Goal: Information Seeking & Learning: Find specific fact

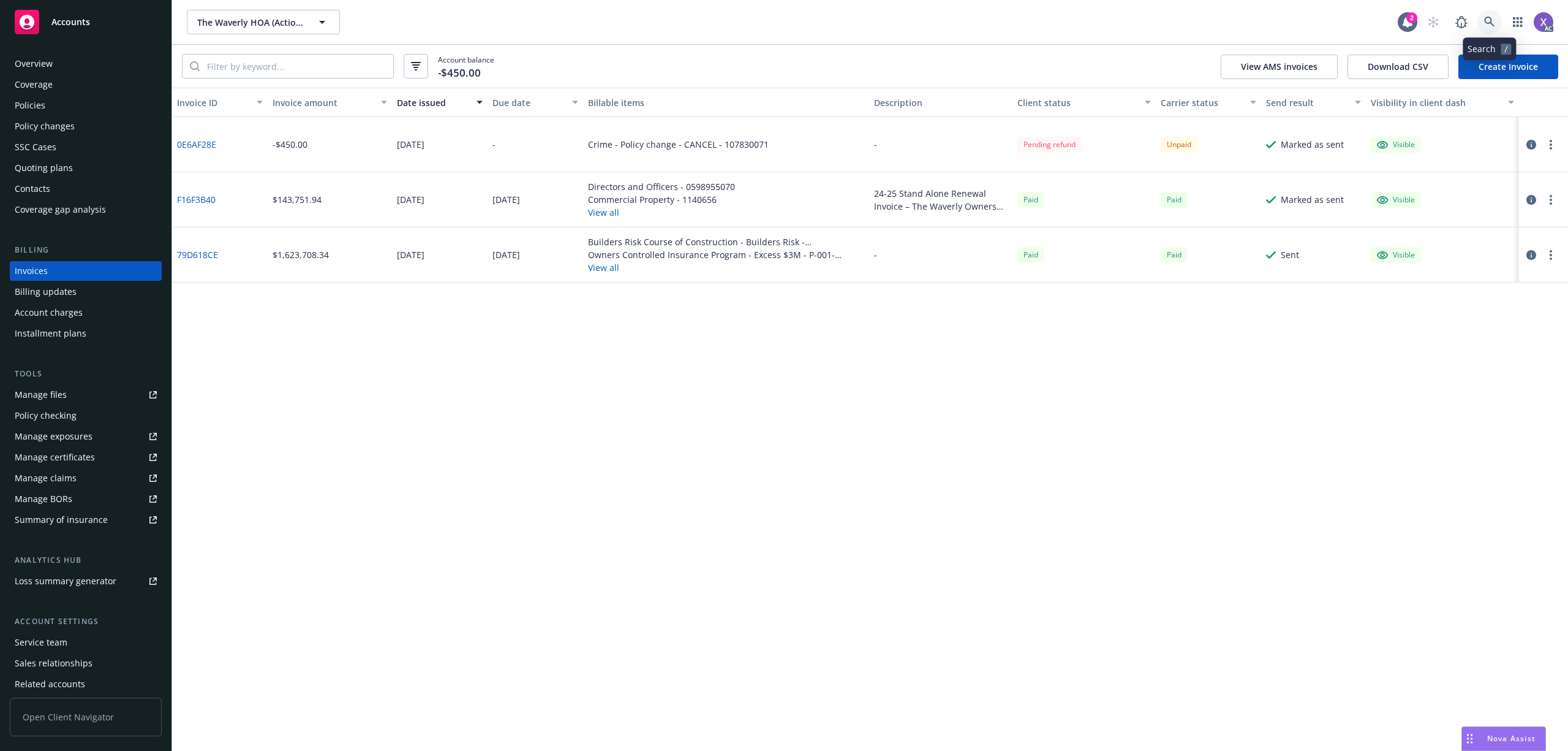
click at [1483, 20] on link at bounding box center [1489, 22] width 25 height 25
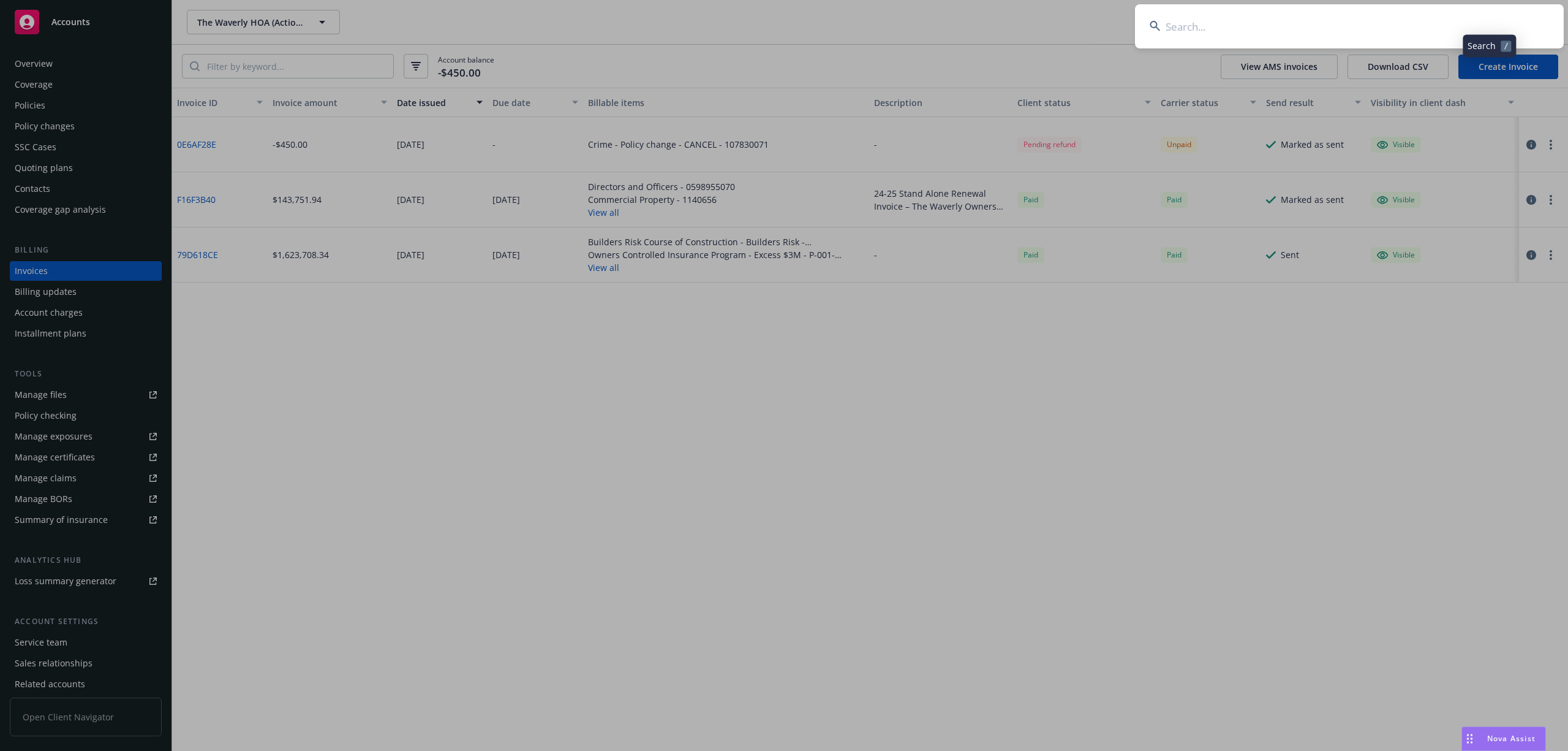
click at [1412, 11] on input at bounding box center [1350, 26] width 429 height 44
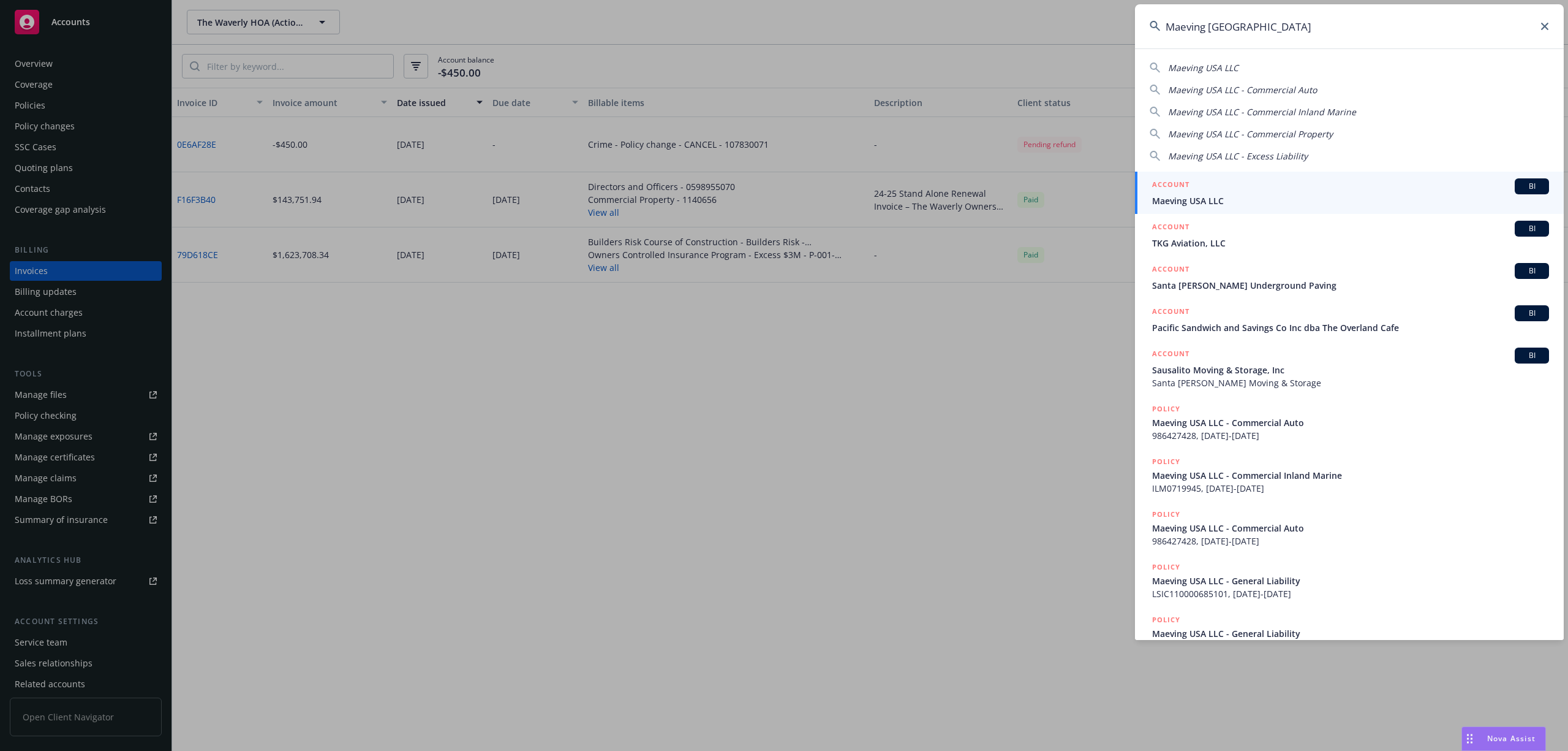
type input "Maeving USA"
click at [1192, 199] on span "Maeving USA LLC" at bounding box center [1350, 201] width 397 height 13
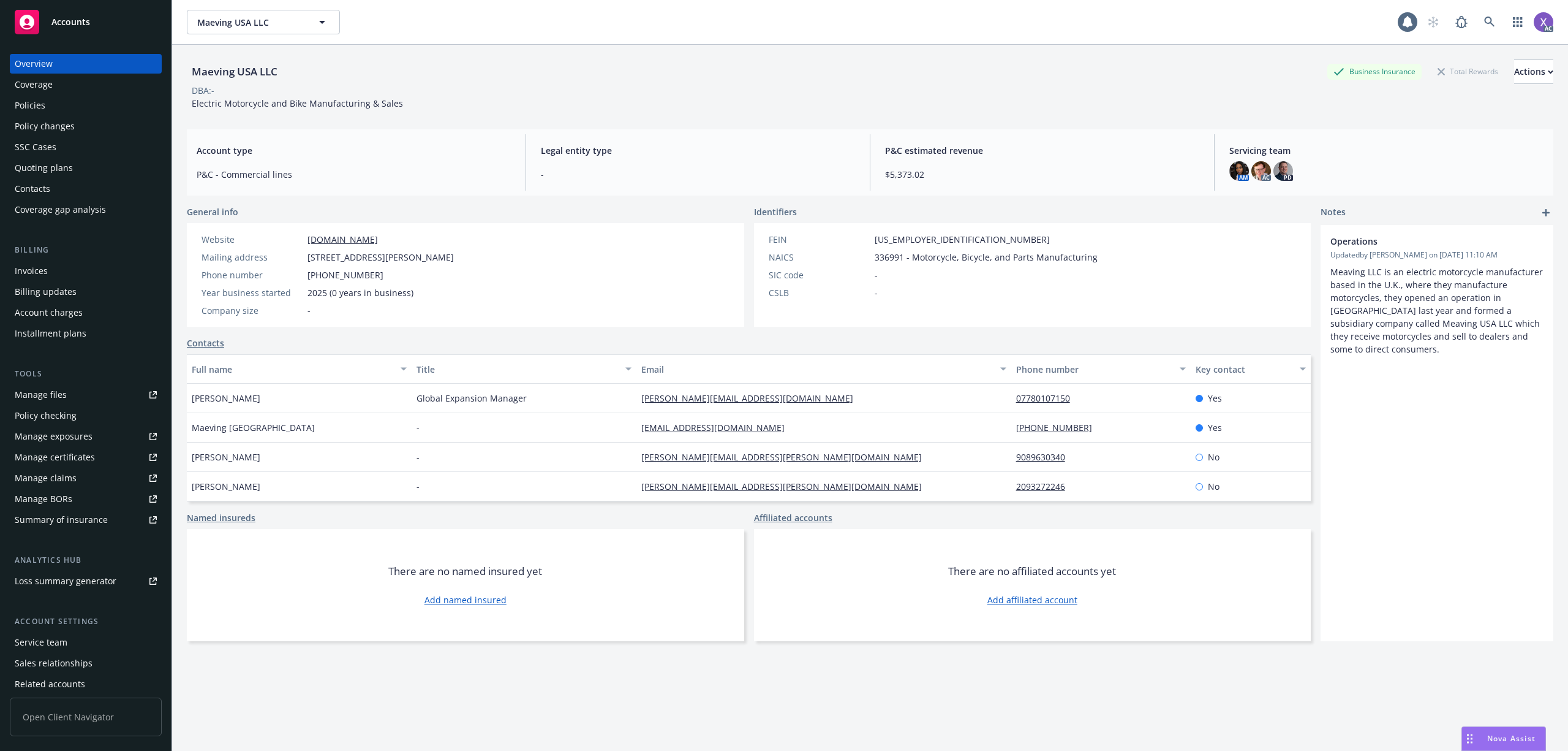
click at [42, 275] on div "Invoices" at bounding box center [31, 271] width 33 height 20
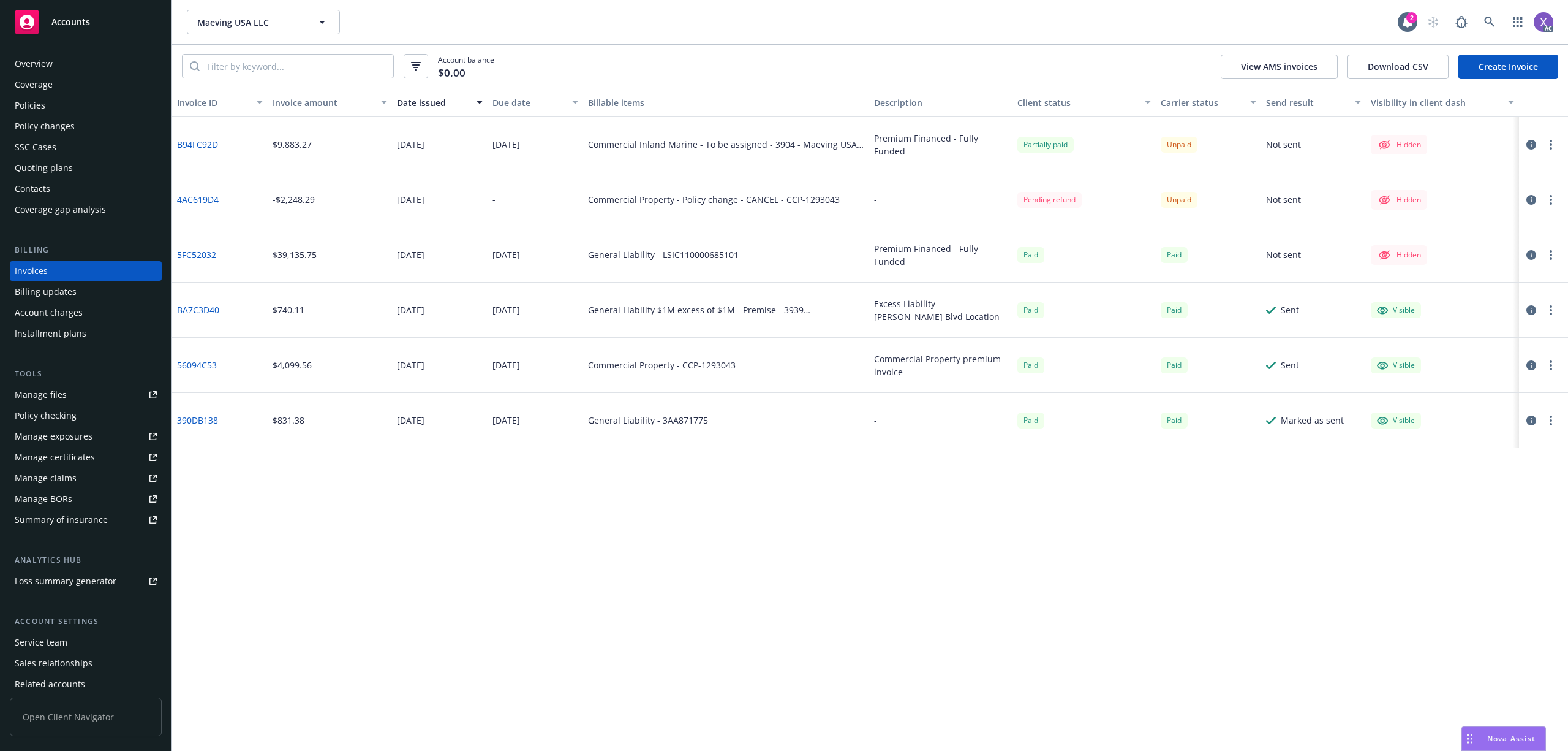
click at [194, 150] on link "B94FC92D" at bounding box center [197, 144] width 41 height 13
click at [23, 106] on div "Policies" at bounding box center [30, 105] width 31 height 20
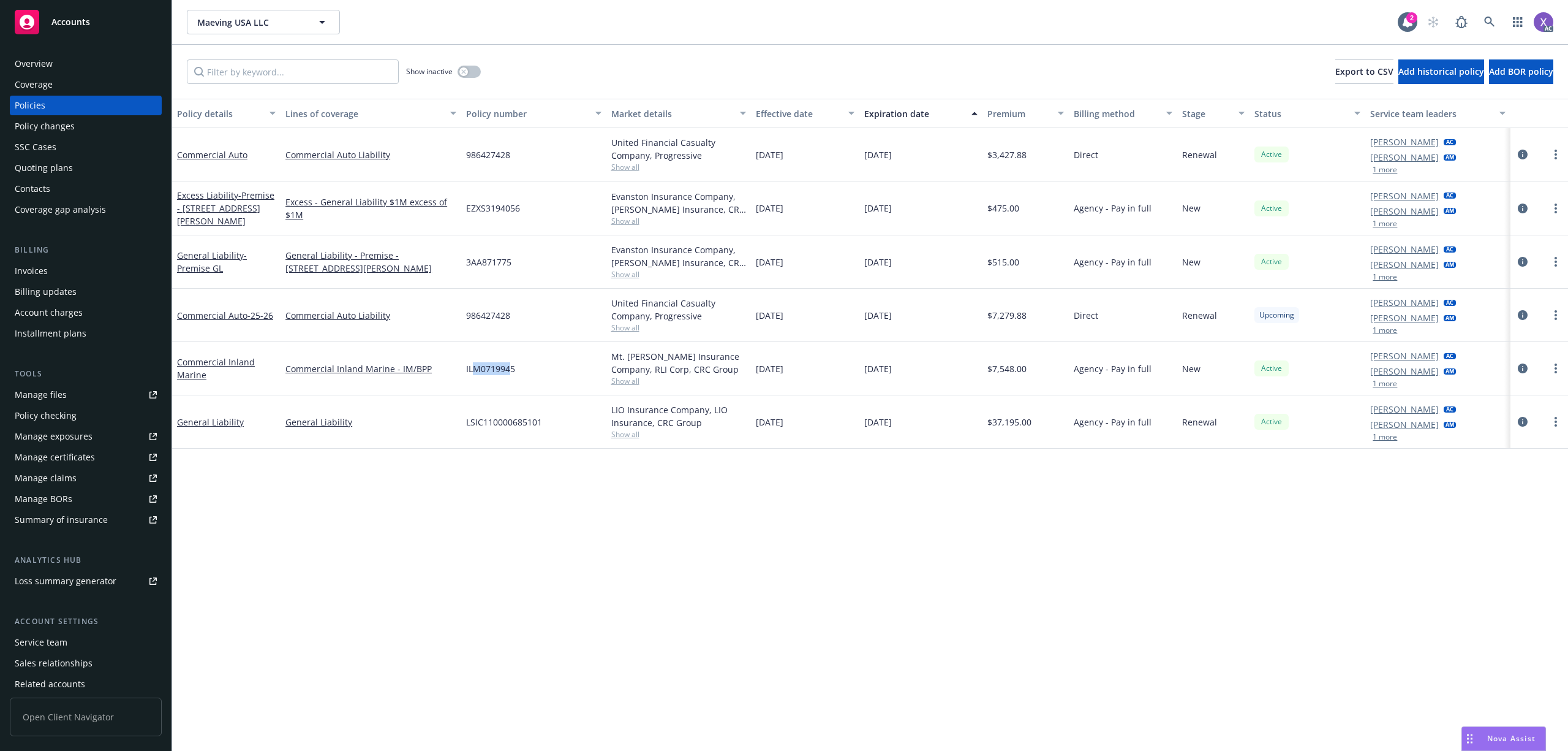
drag, startPoint x: 508, startPoint y: 371, endPoint x: 473, endPoint y: 373, distance: 35.1
click at [473, 373] on span "ILM0719945" at bounding box center [491, 368] width 49 height 13
click at [503, 378] on div "ILM0719945" at bounding box center [534, 368] width 145 height 54
click at [516, 371] on div "ILM0719945" at bounding box center [534, 368] width 145 height 54
drag, startPoint x: 516, startPoint y: 371, endPoint x: 463, endPoint y: 375, distance: 53.2
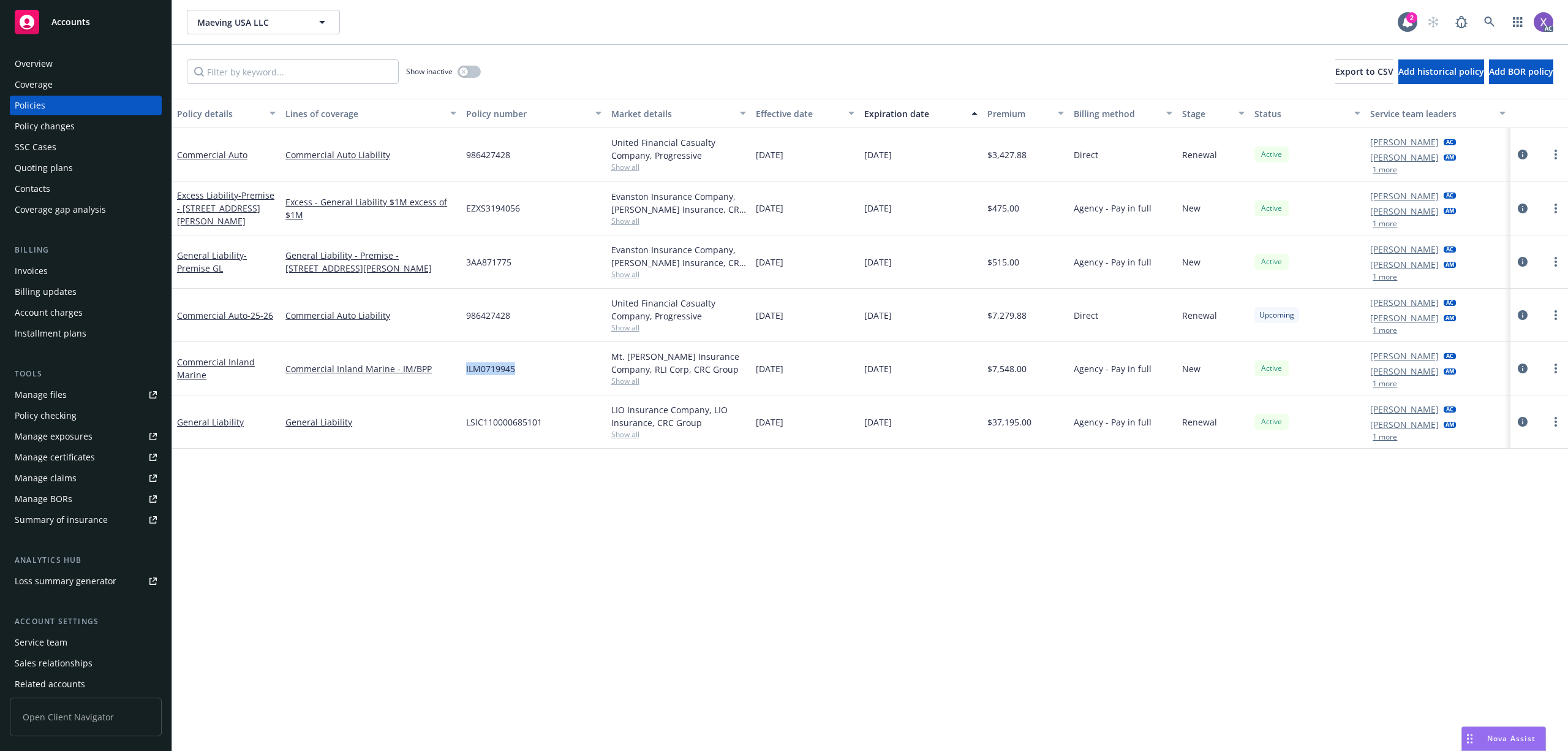
click at [463, 375] on div "ILM0719945" at bounding box center [534, 368] width 145 height 54
copy span "ILM0719945"
click at [30, 267] on div "Invoices" at bounding box center [31, 271] width 33 height 20
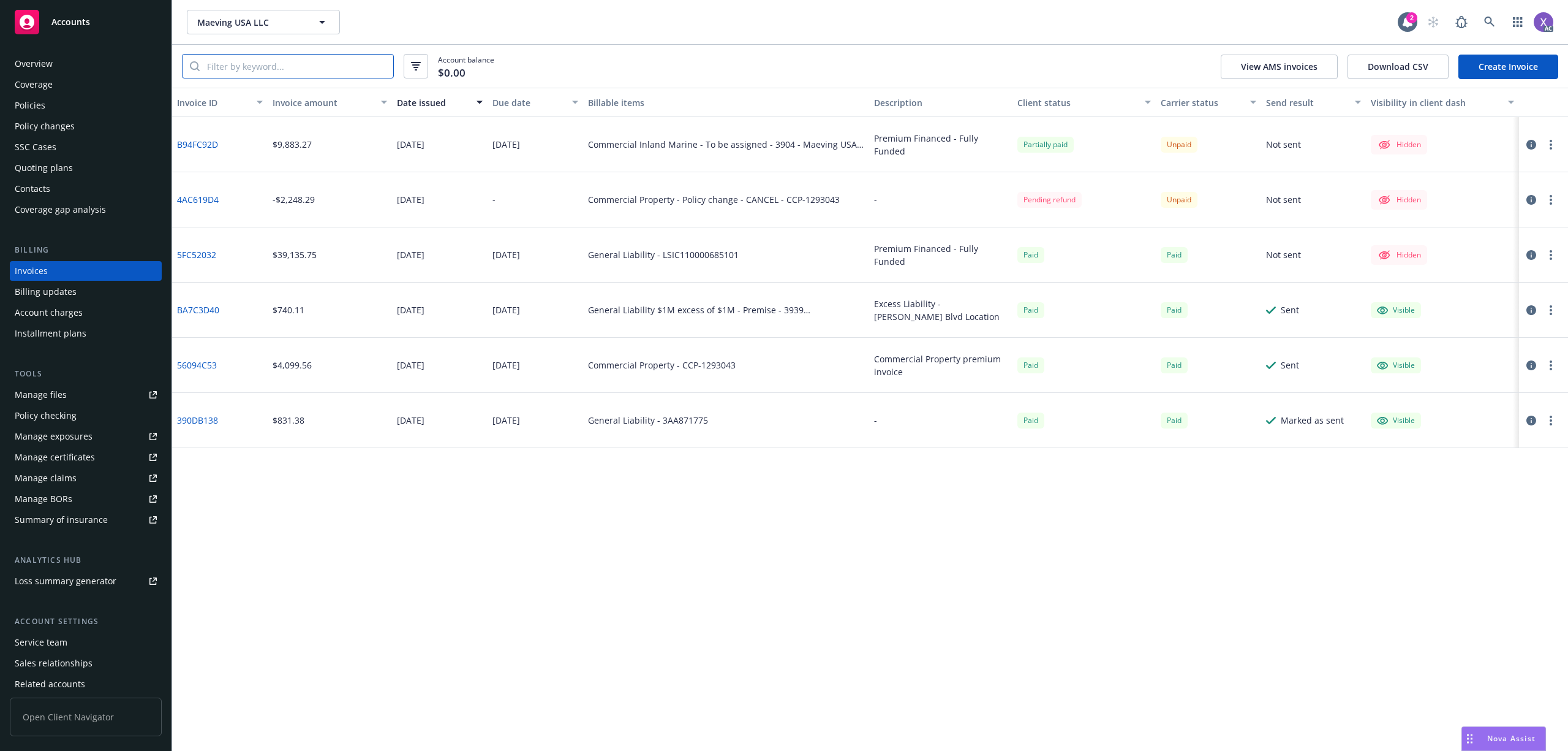
paste input "ILM0719945"
click at [242, 62] on input "ILM0719945" at bounding box center [296, 66] width 194 height 23
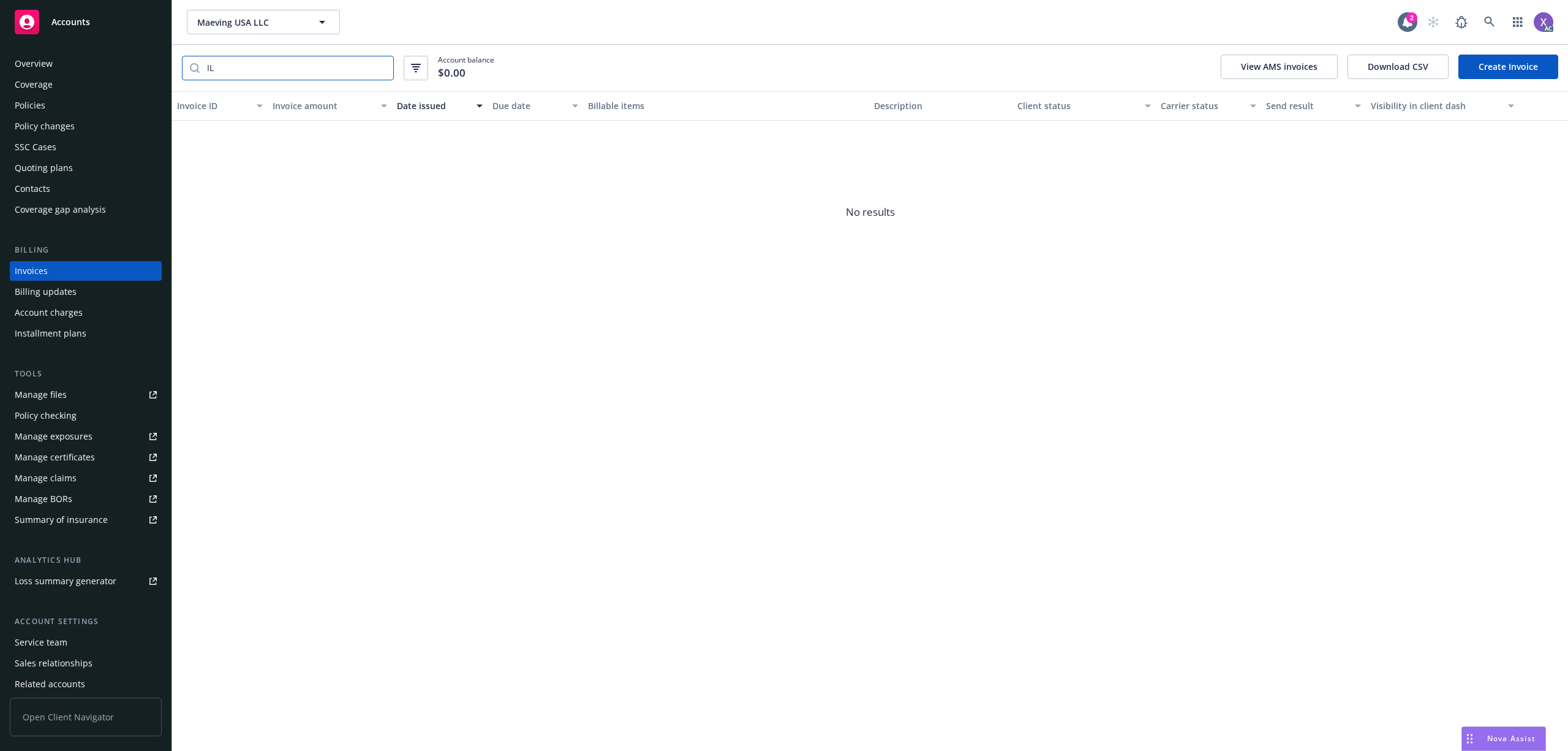
type input "I"
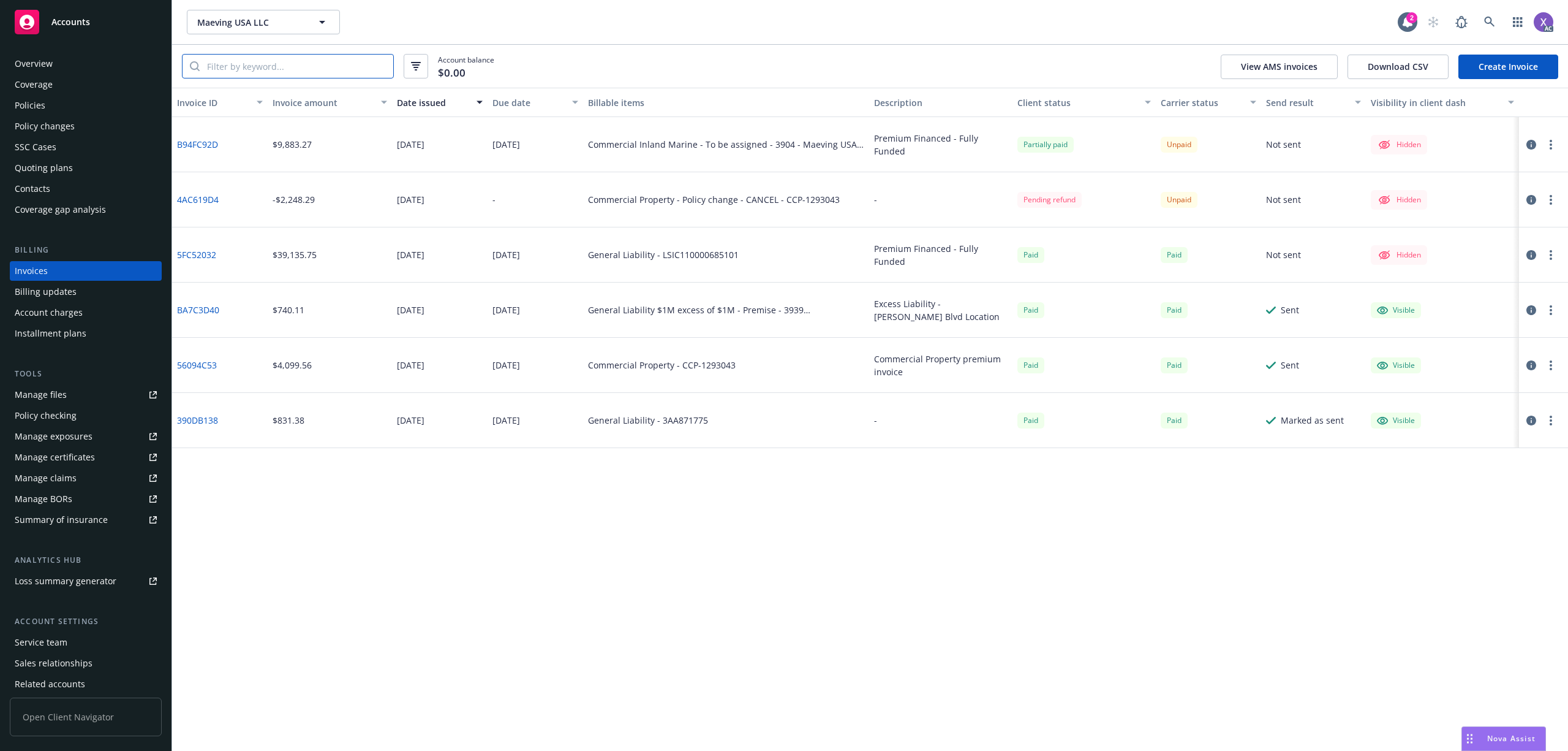
click at [236, 64] on input "search" at bounding box center [296, 66] width 194 height 23
paste input "INLAND MARINE"
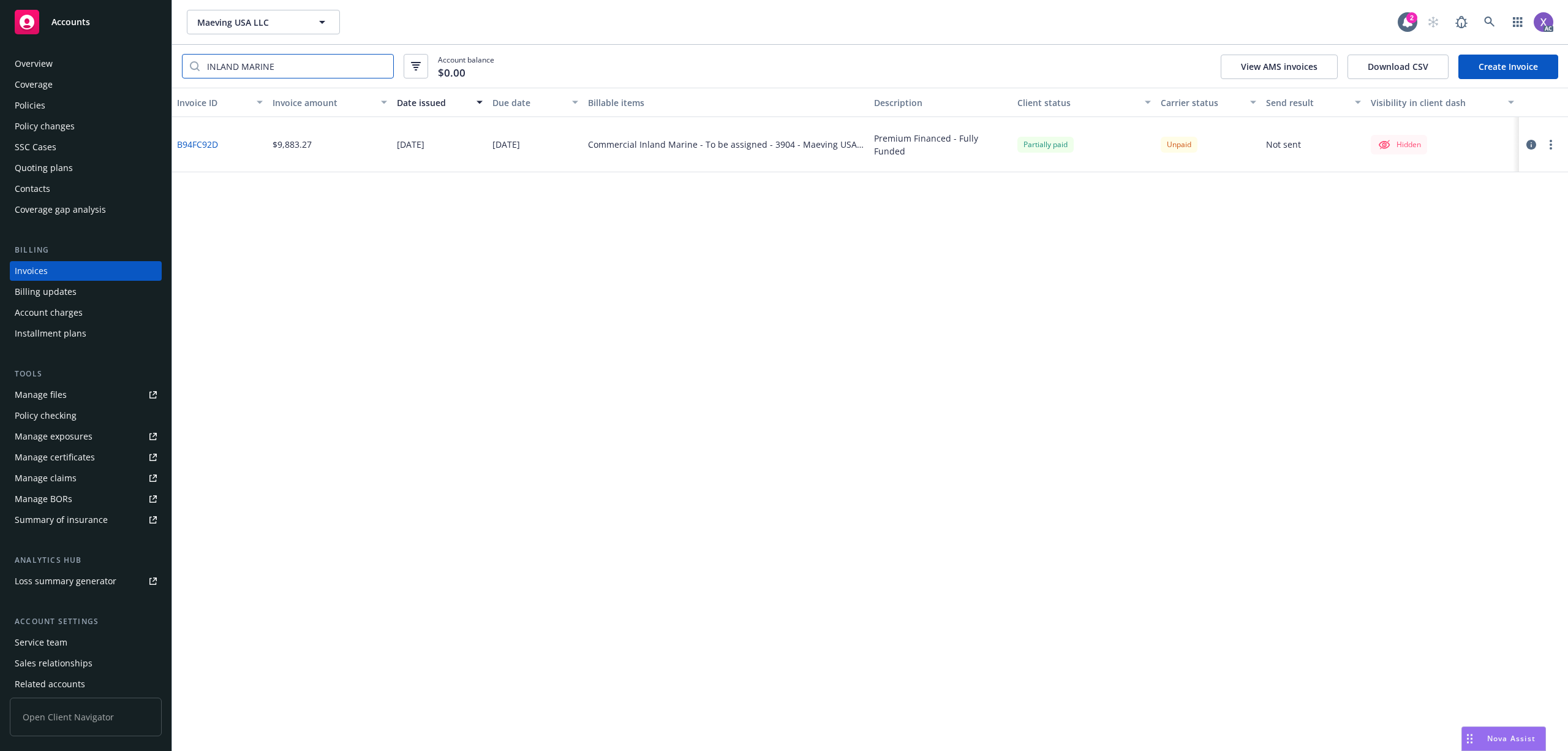
type input "INLAND MARINE"
click at [197, 142] on link "B94FC92D" at bounding box center [197, 144] width 41 height 13
click at [40, 105] on div "Policies" at bounding box center [30, 105] width 31 height 20
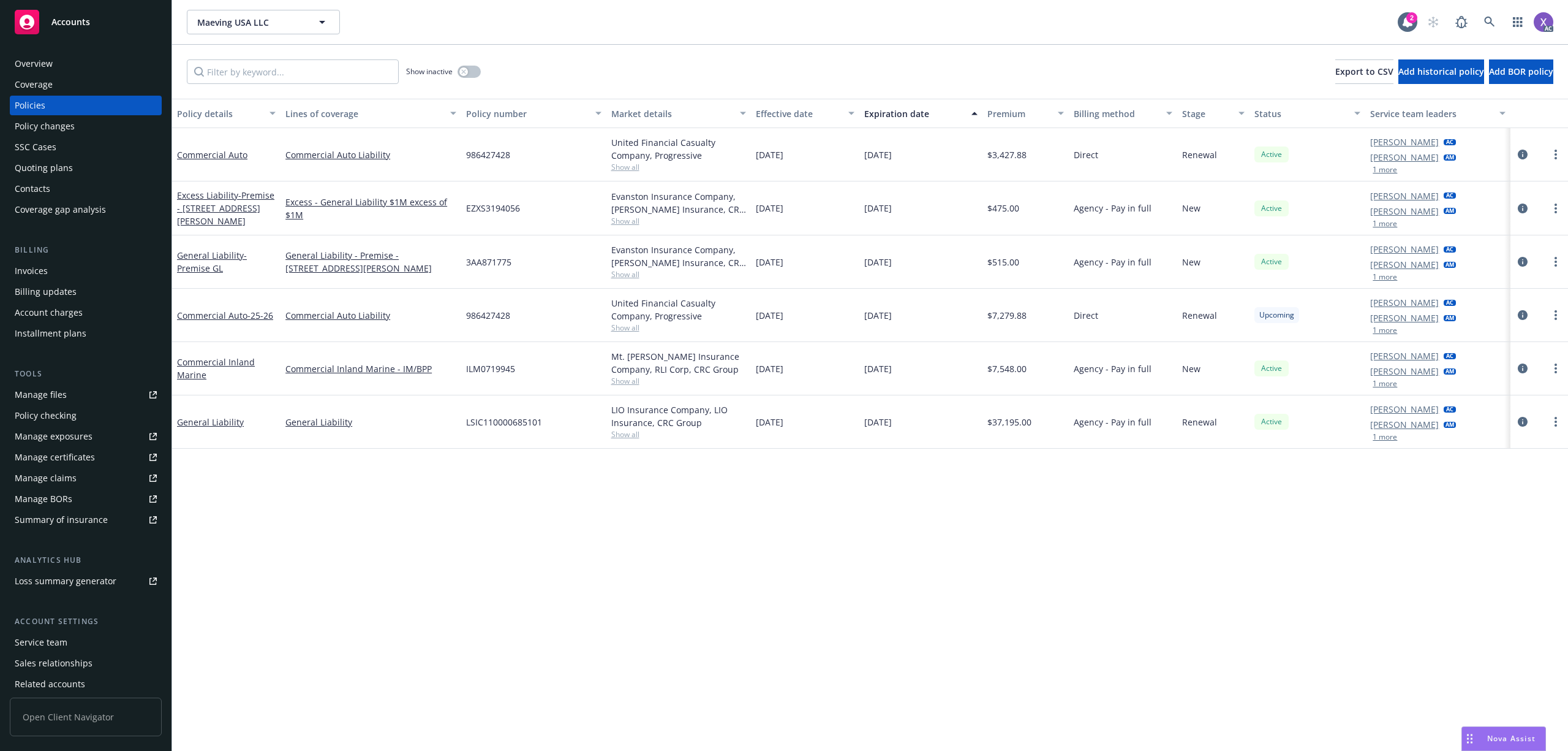
click at [39, 268] on div "Invoices" at bounding box center [31, 271] width 33 height 20
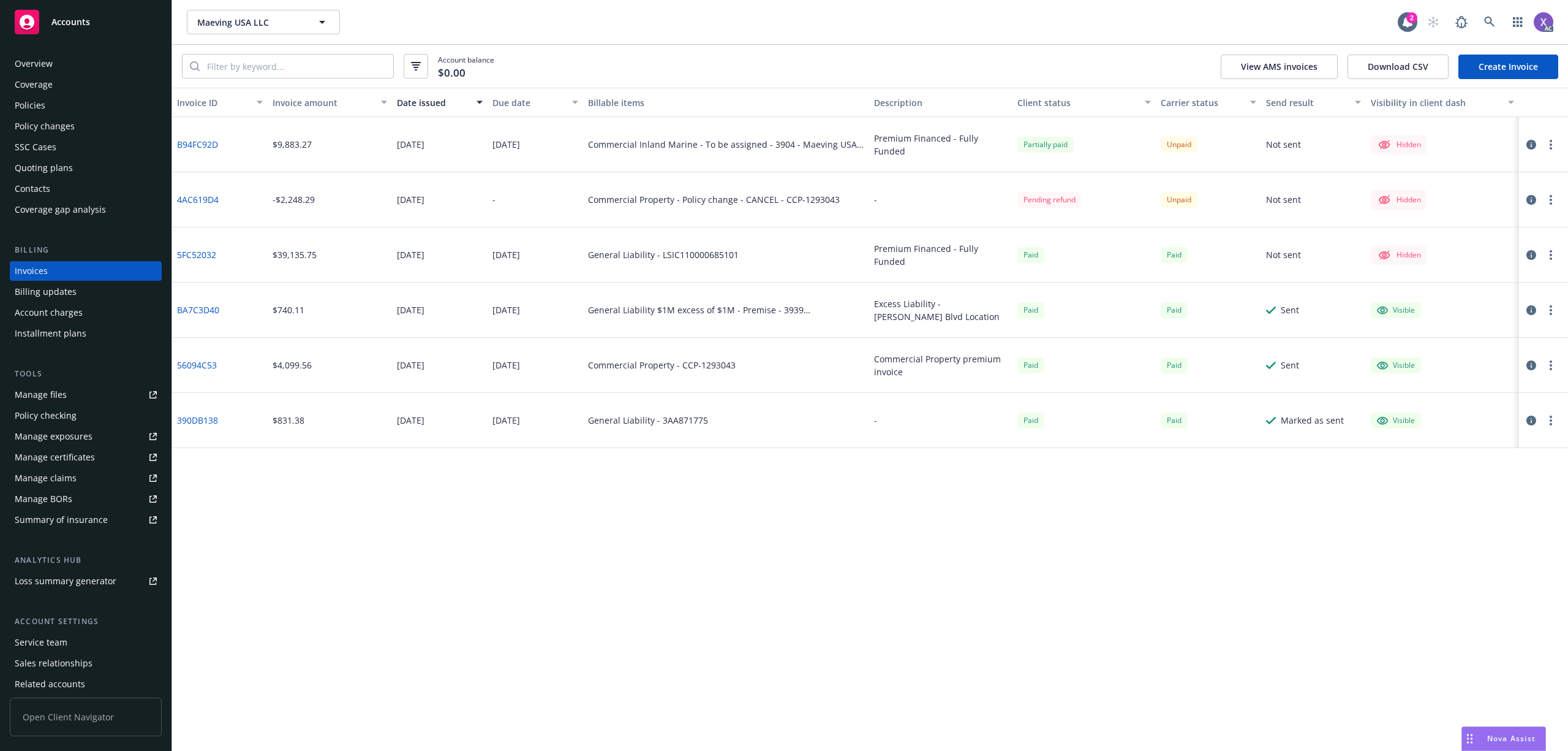
click at [195, 147] on link "B94FC92D" at bounding box center [197, 144] width 41 height 13
click at [1491, 18] on icon at bounding box center [1489, 21] width 11 height 11
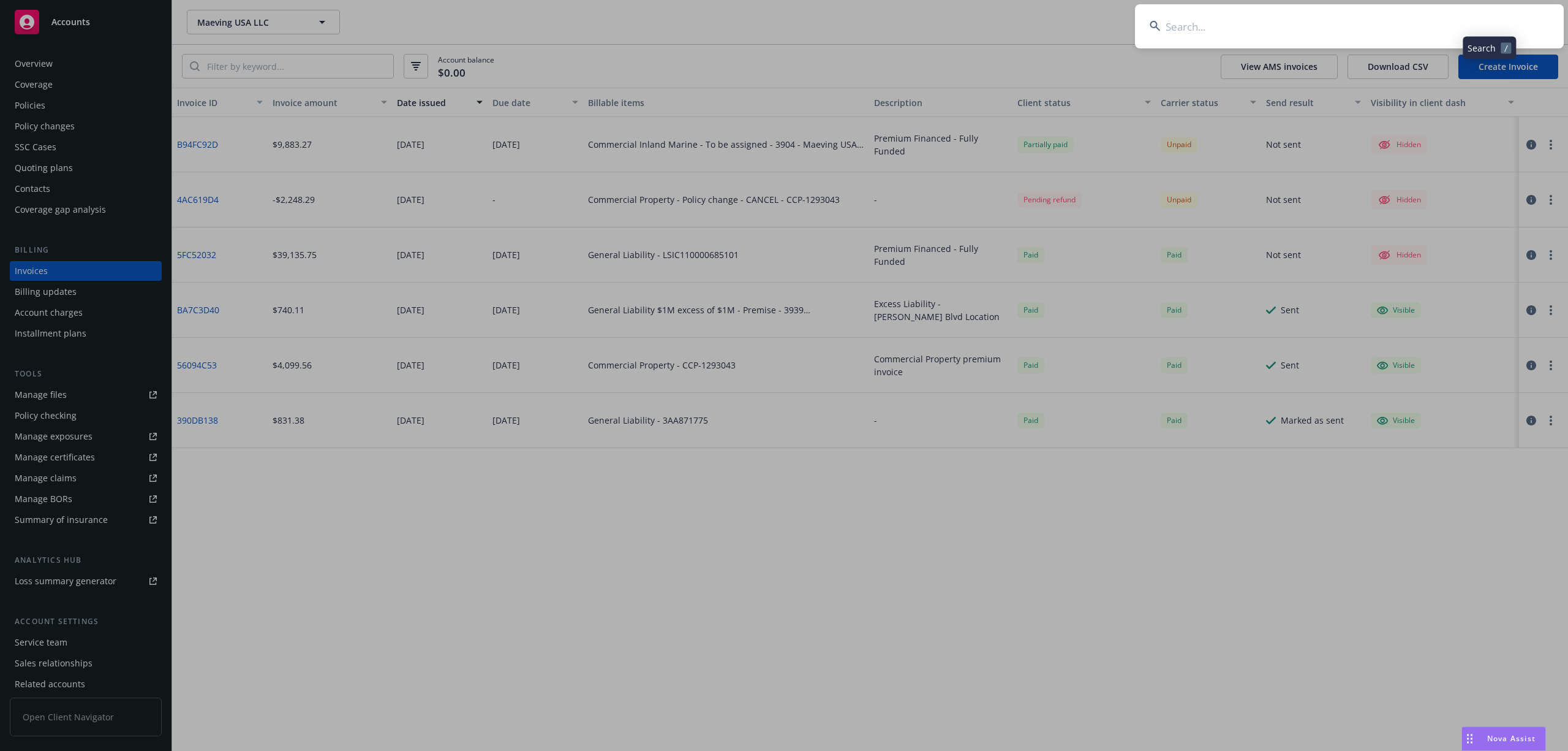
click at [1308, 27] on input at bounding box center [1350, 26] width 429 height 44
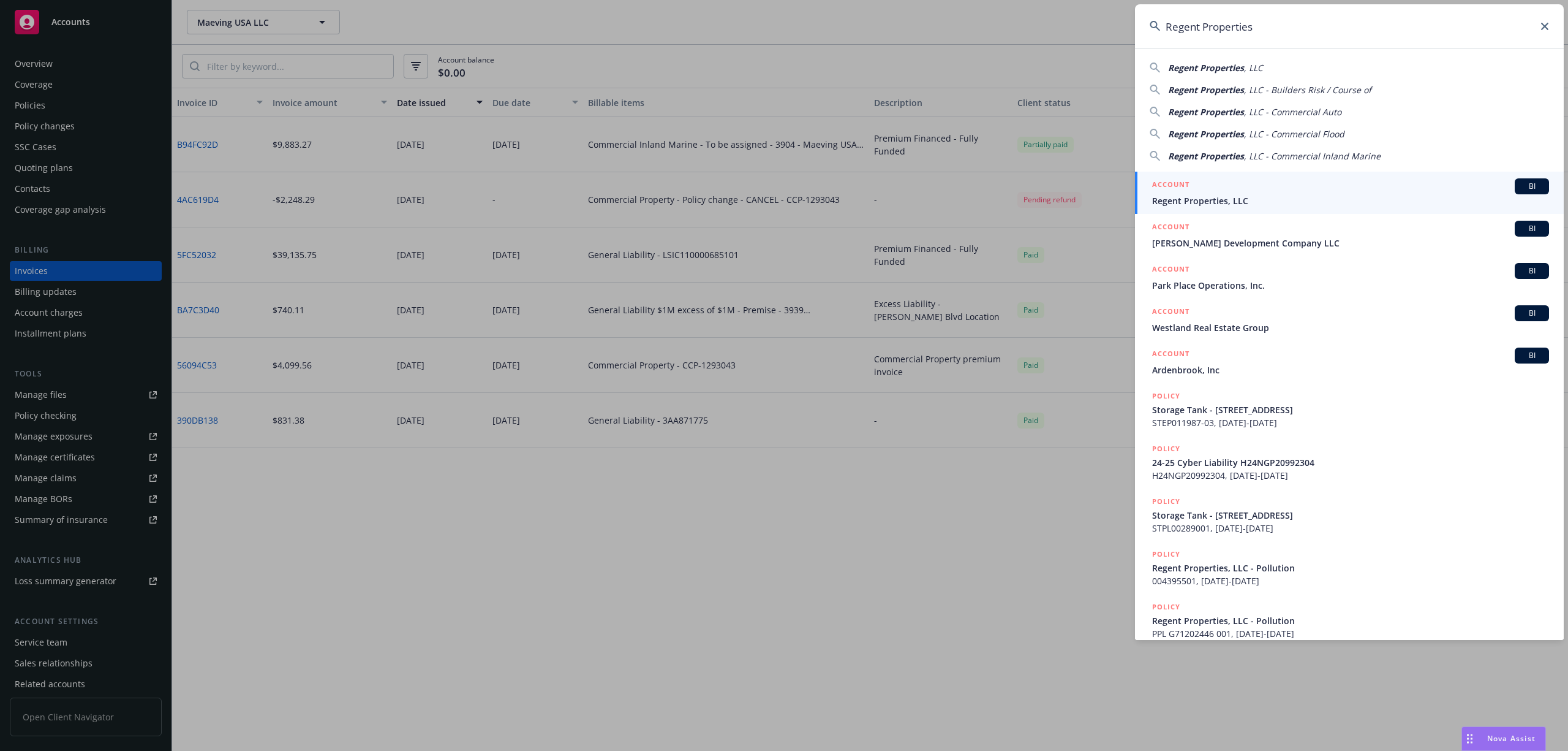
type input "Regent Properties"
click at [1225, 206] on span "Regent Properties, LLC" at bounding box center [1350, 201] width 397 height 13
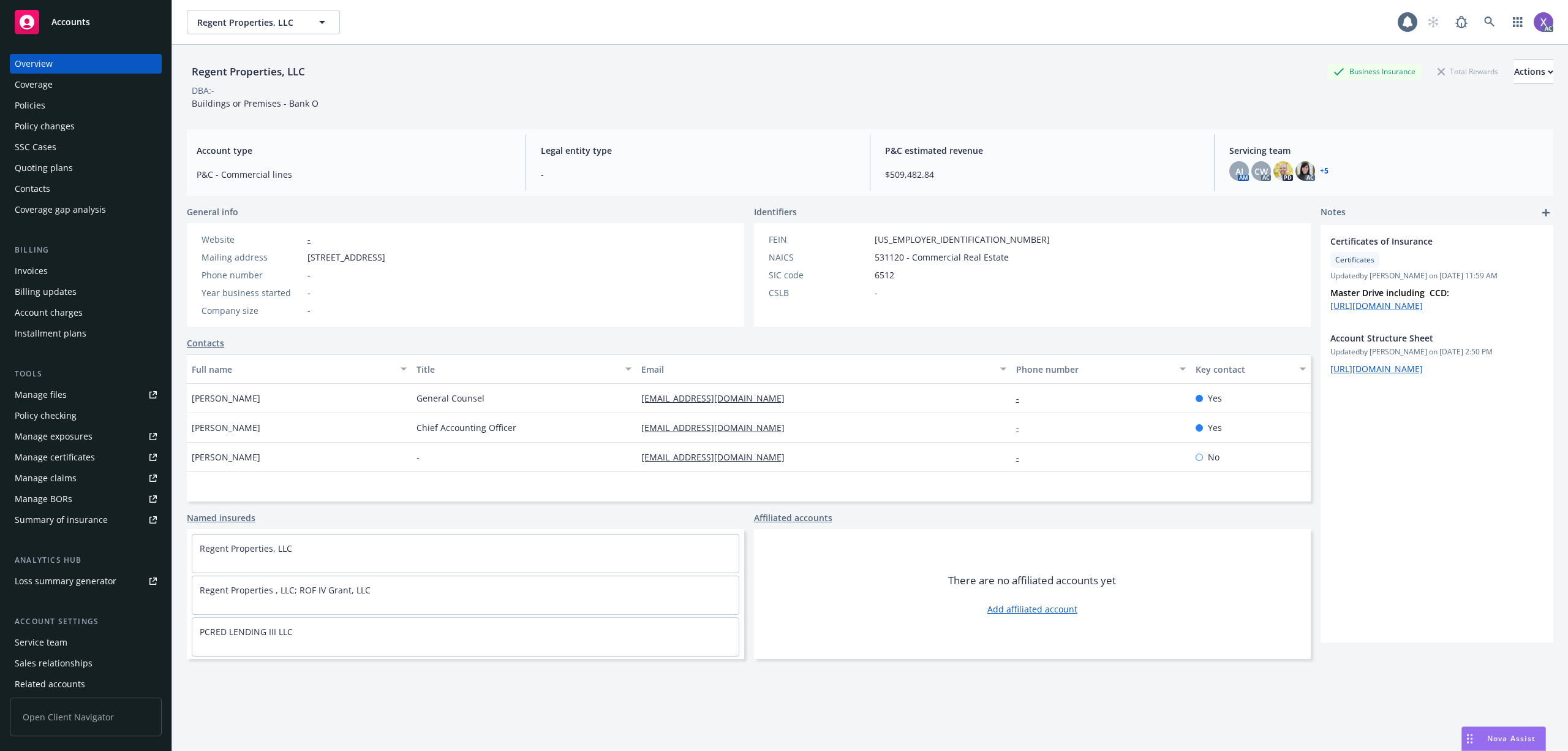
click at [23, 273] on div "Invoices" at bounding box center [31, 271] width 33 height 20
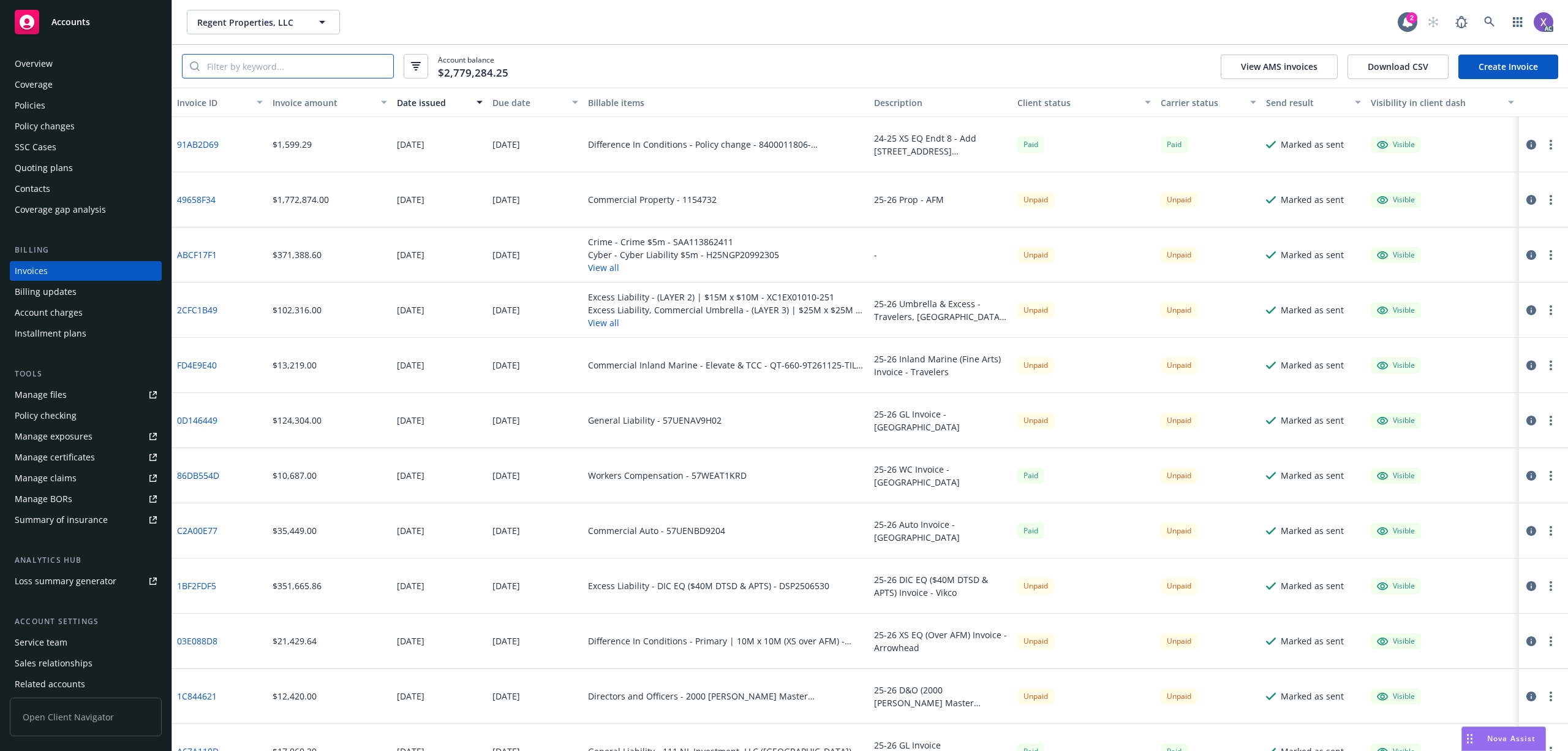
click at [307, 62] on input "search" at bounding box center [296, 66] width 194 height 23
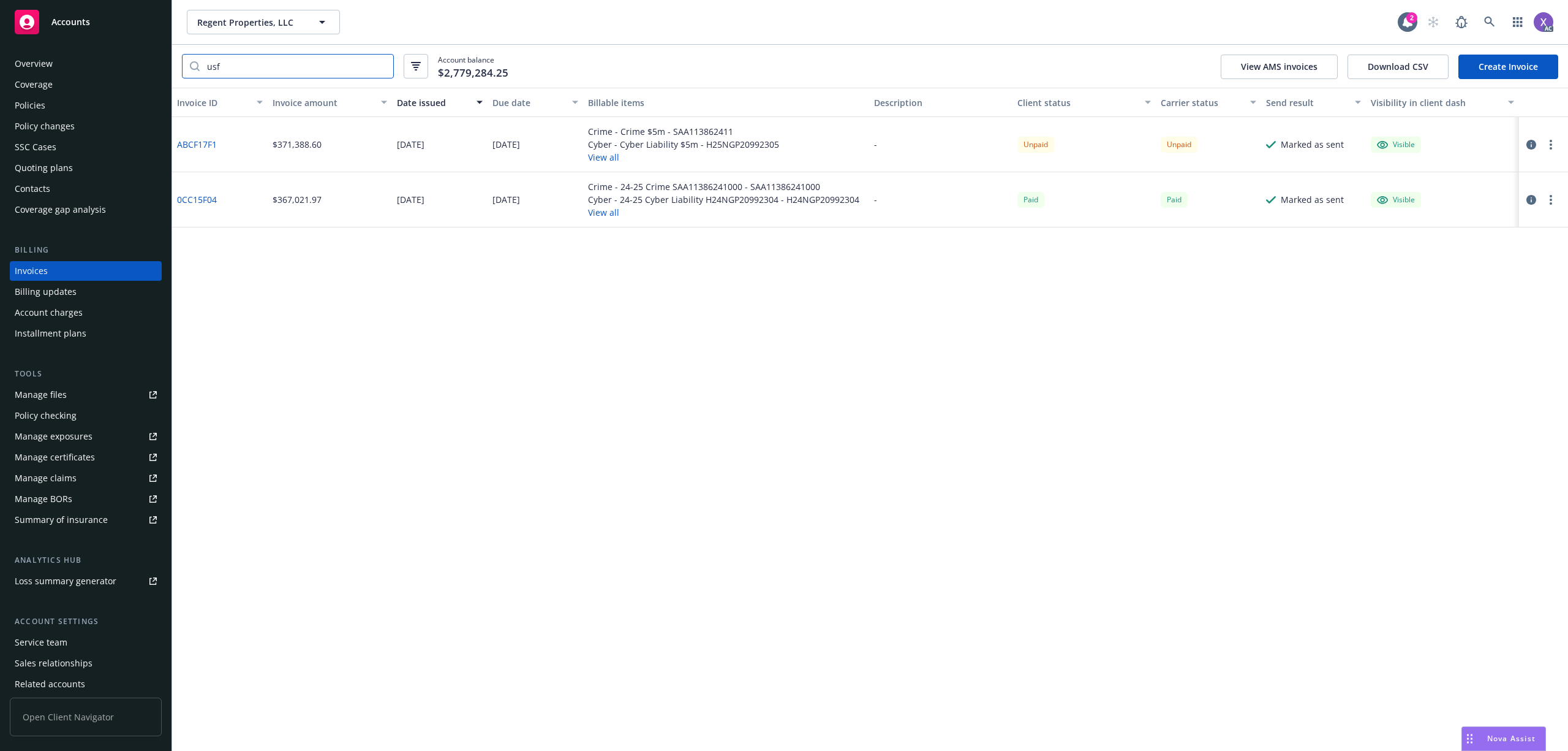
type input "usf"
click at [196, 145] on link "ABCF17F1" at bounding box center [196, 144] width 40 height 13
click at [58, 103] on div "Policies" at bounding box center [86, 105] width 142 height 20
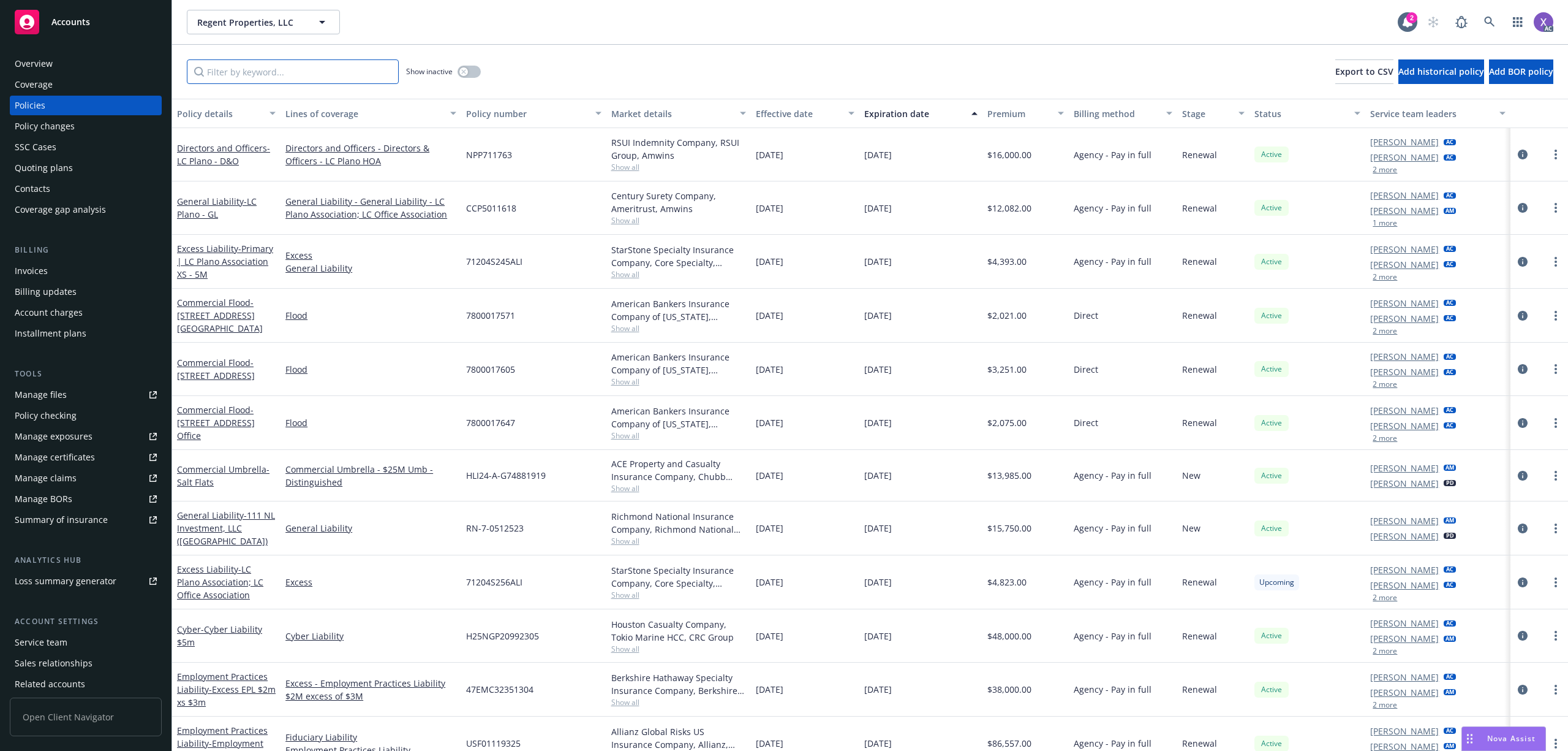
click at [309, 74] on input "Filter by keyword..." at bounding box center [293, 71] width 212 height 25
type input "s"
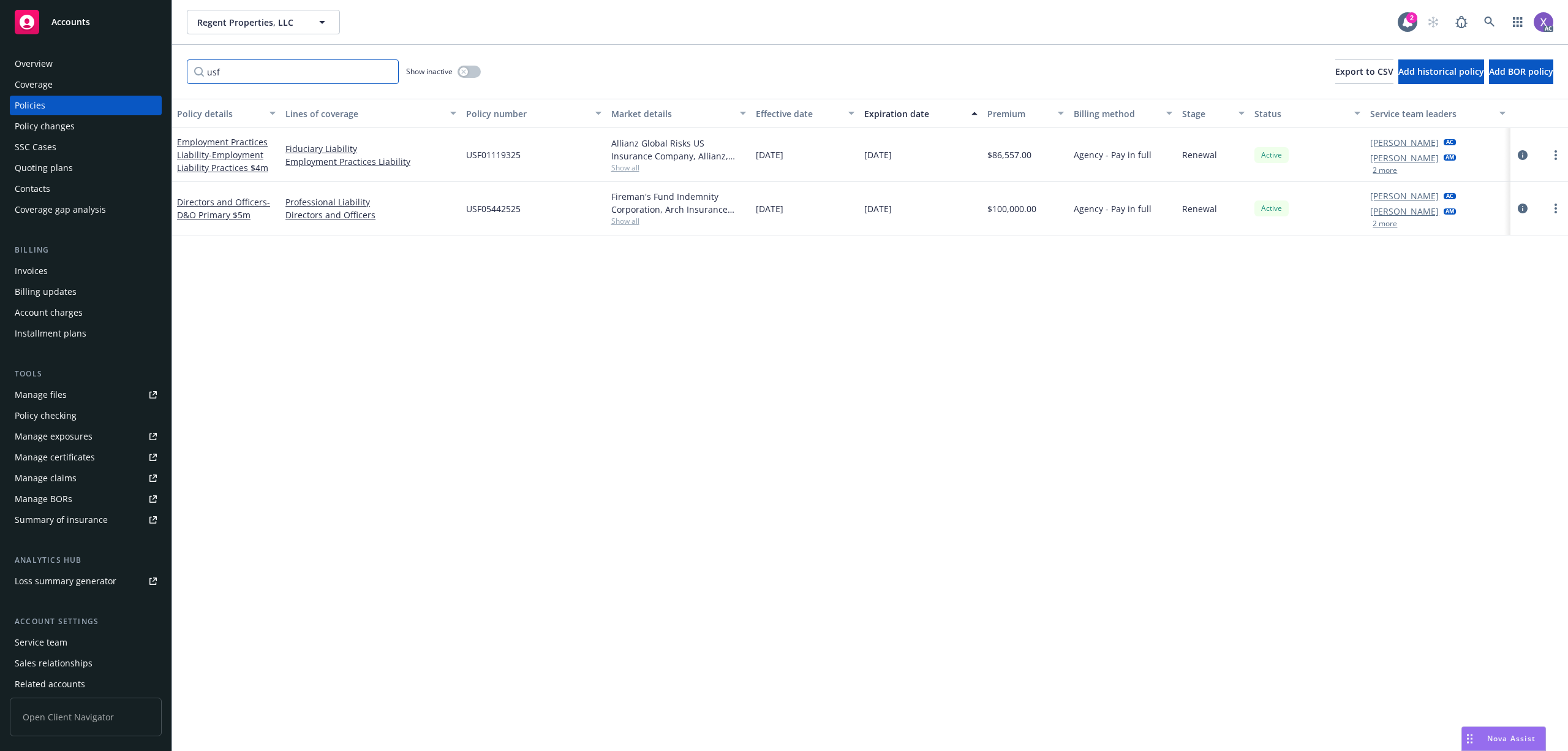
type input "usf"
click at [1486, 17] on icon at bounding box center [1490, 22] width 11 height 11
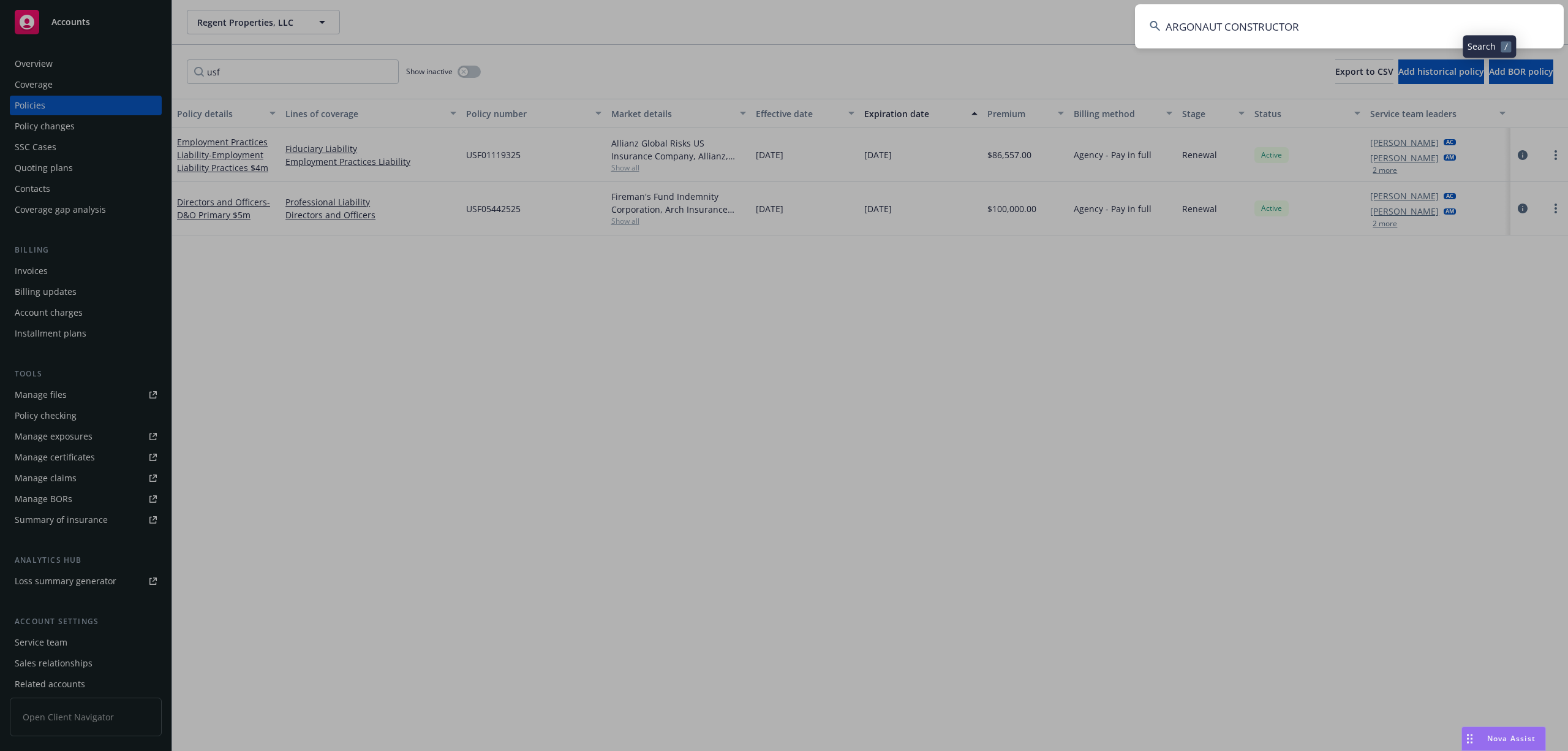
click at [1442, 26] on input "ARGONAUT CONSTRUCTOR" at bounding box center [1350, 26] width 429 height 44
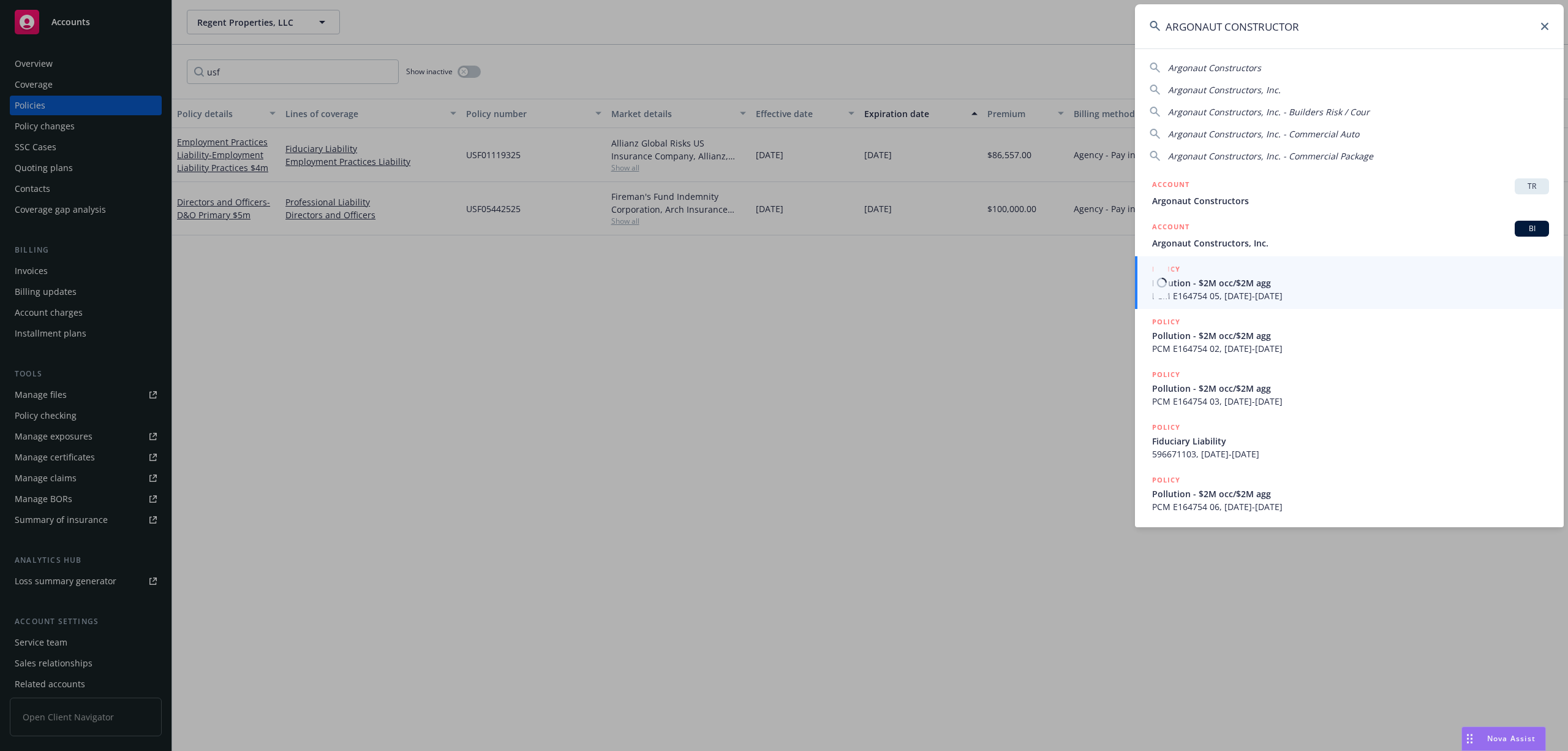
type input "ARGONAUT CONSTRUCTOR"
click at [1219, 256] on link "POLICY Pollution - $2M occ/$2M agg PCM E164754 05, 04/01/2022-04/01/2023" at bounding box center [1350, 283] width 429 height 53
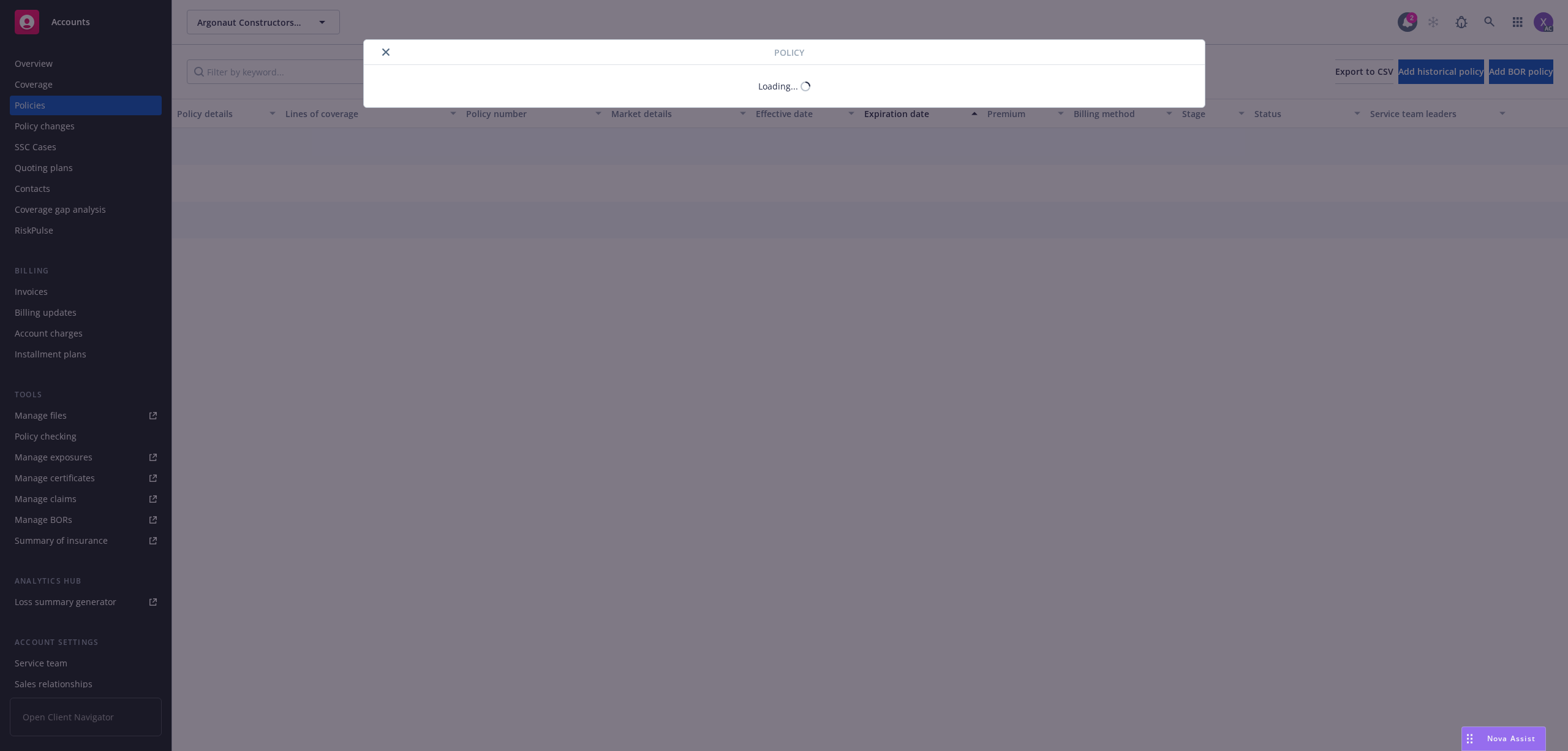
click at [23, 290] on div "Policy Loading..." at bounding box center [784, 375] width 1568 height 751
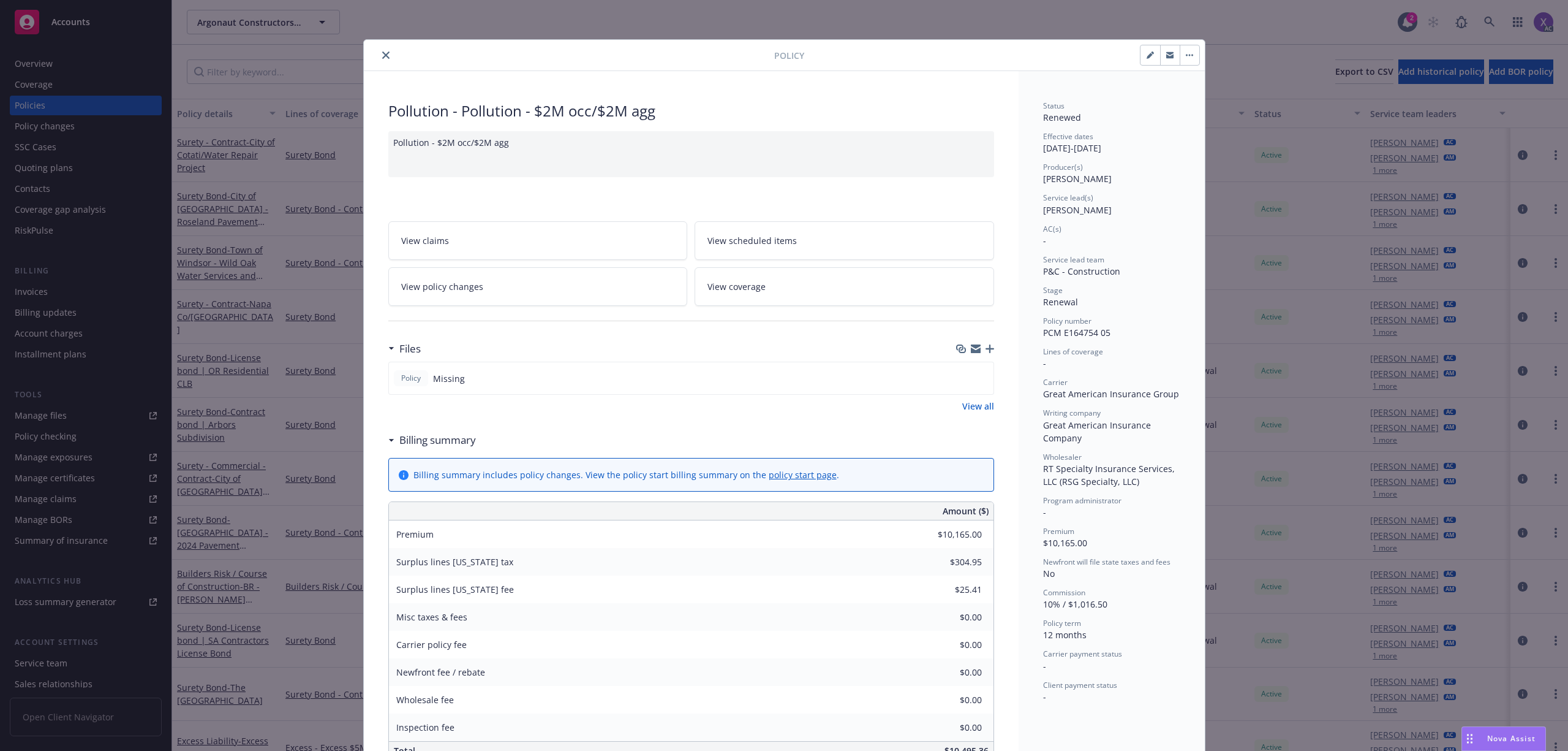
click at [371, 49] on div at bounding box center [571, 55] width 406 height 14
drag, startPoint x: 380, startPoint y: 55, endPoint x: 255, endPoint y: 145, distance: 154.0
click at [383, 57] on icon "close" at bounding box center [386, 55] width 8 height 8
click at [16, 299] on div "Invoices" at bounding box center [31, 291] width 33 height 20
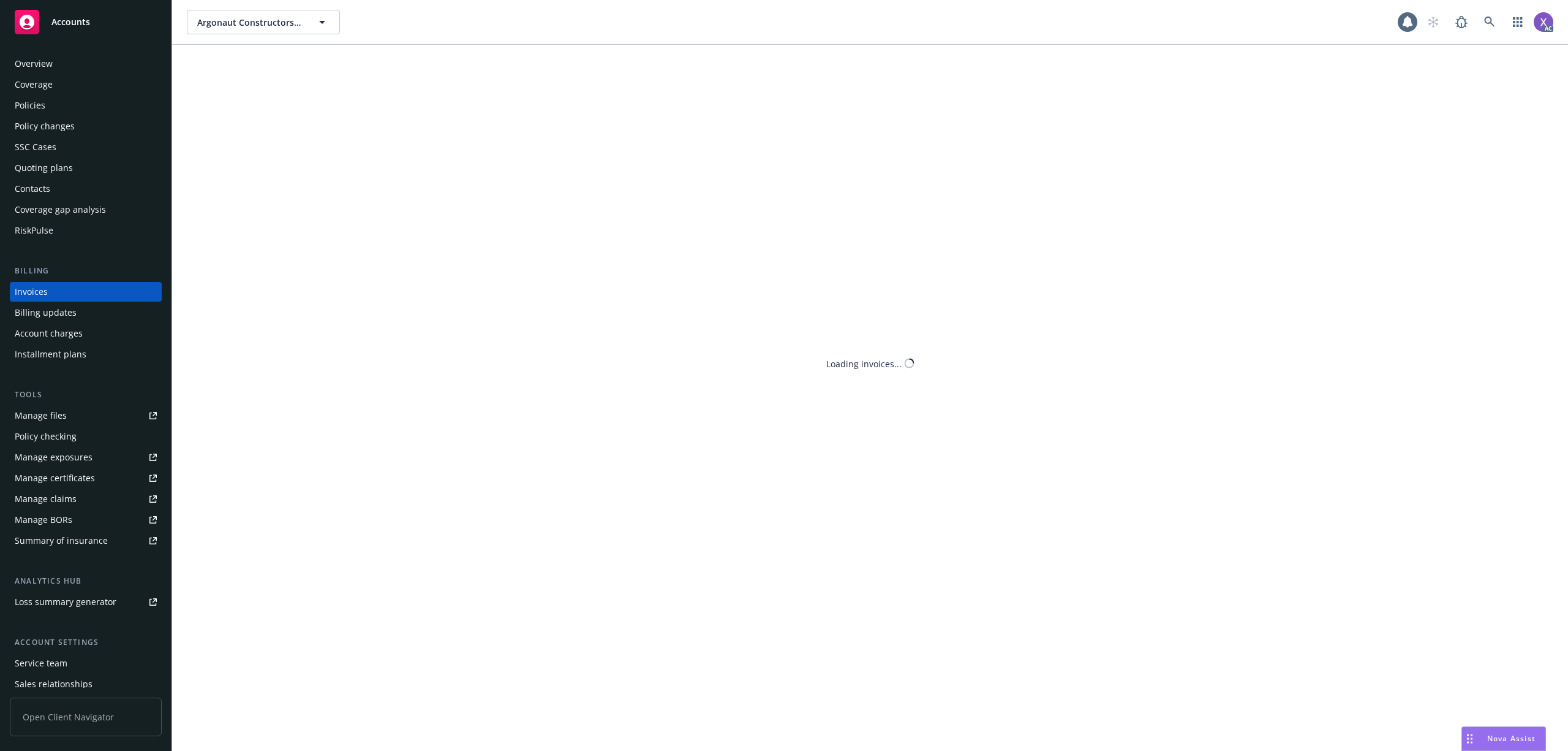
drag, startPoint x: 16, startPoint y: 299, endPoint x: 26, endPoint y: 299, distance: 10.0
click at [26, 299] on div "Invoices" at bounding box center [31, 291] width 33 height 20
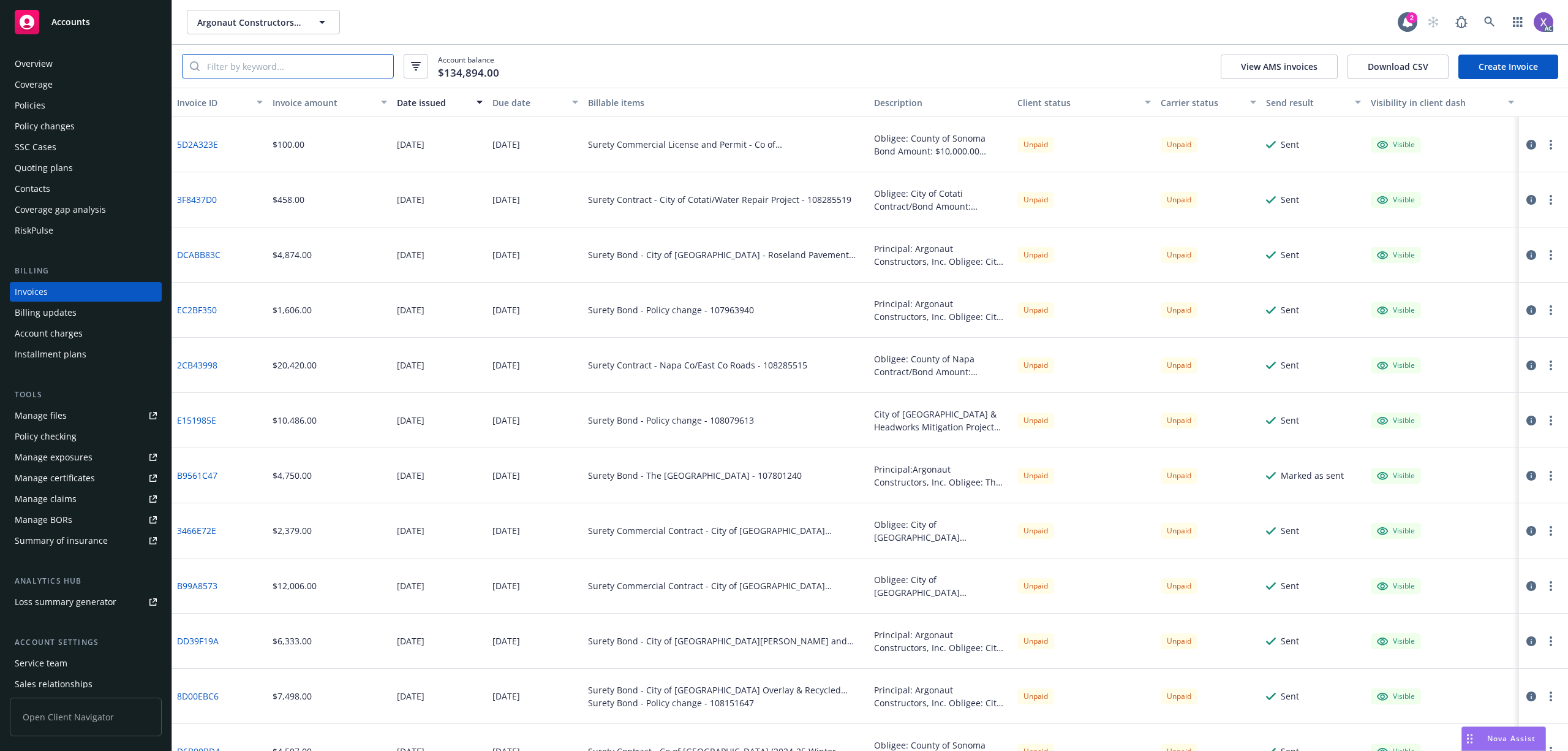
click at [300, 65] on input "search" at bounding box center [296, 66] width 194 height 23
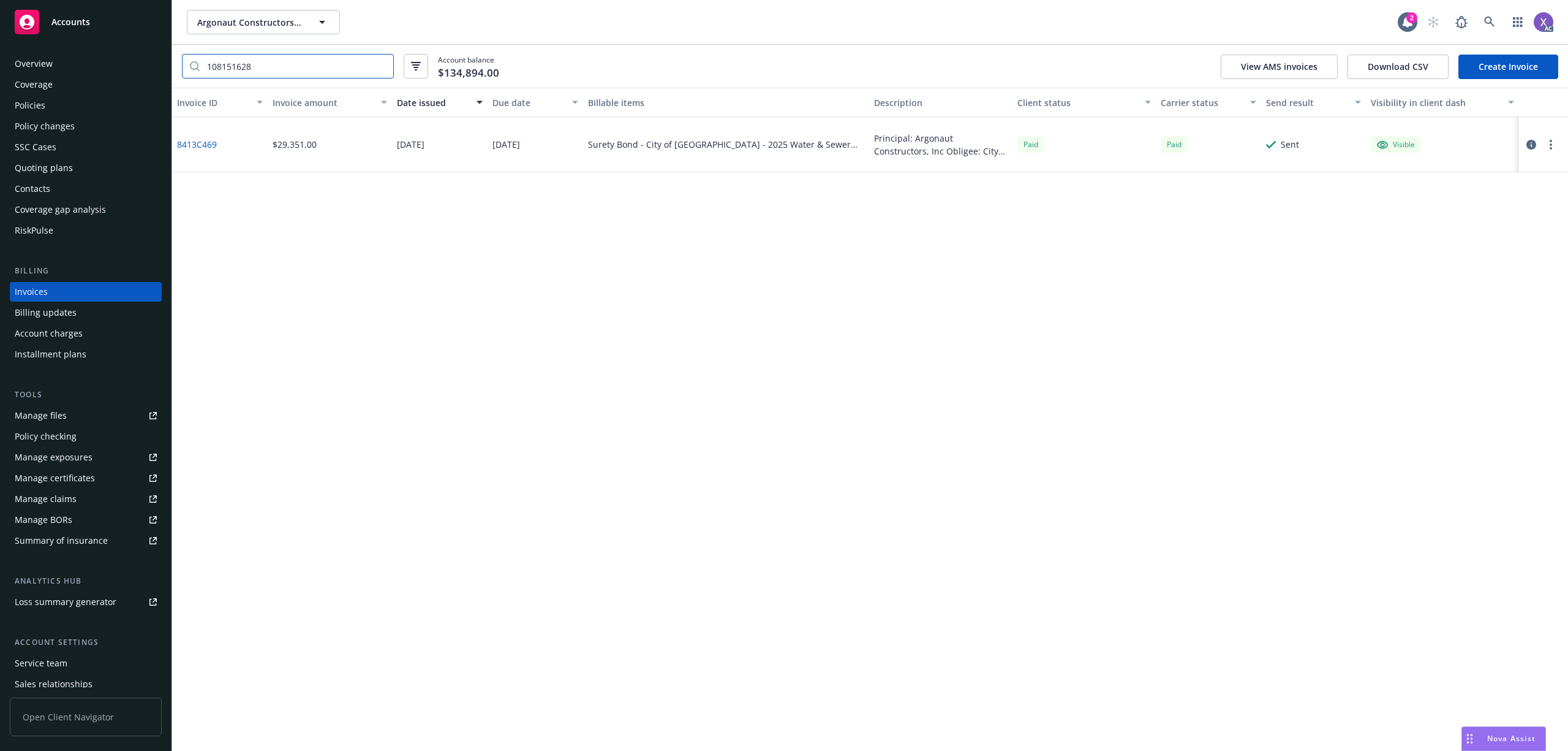
type input "108151628"
click at [1491, 22] on icon at bounding box center [1489, 21] width 11 height 11
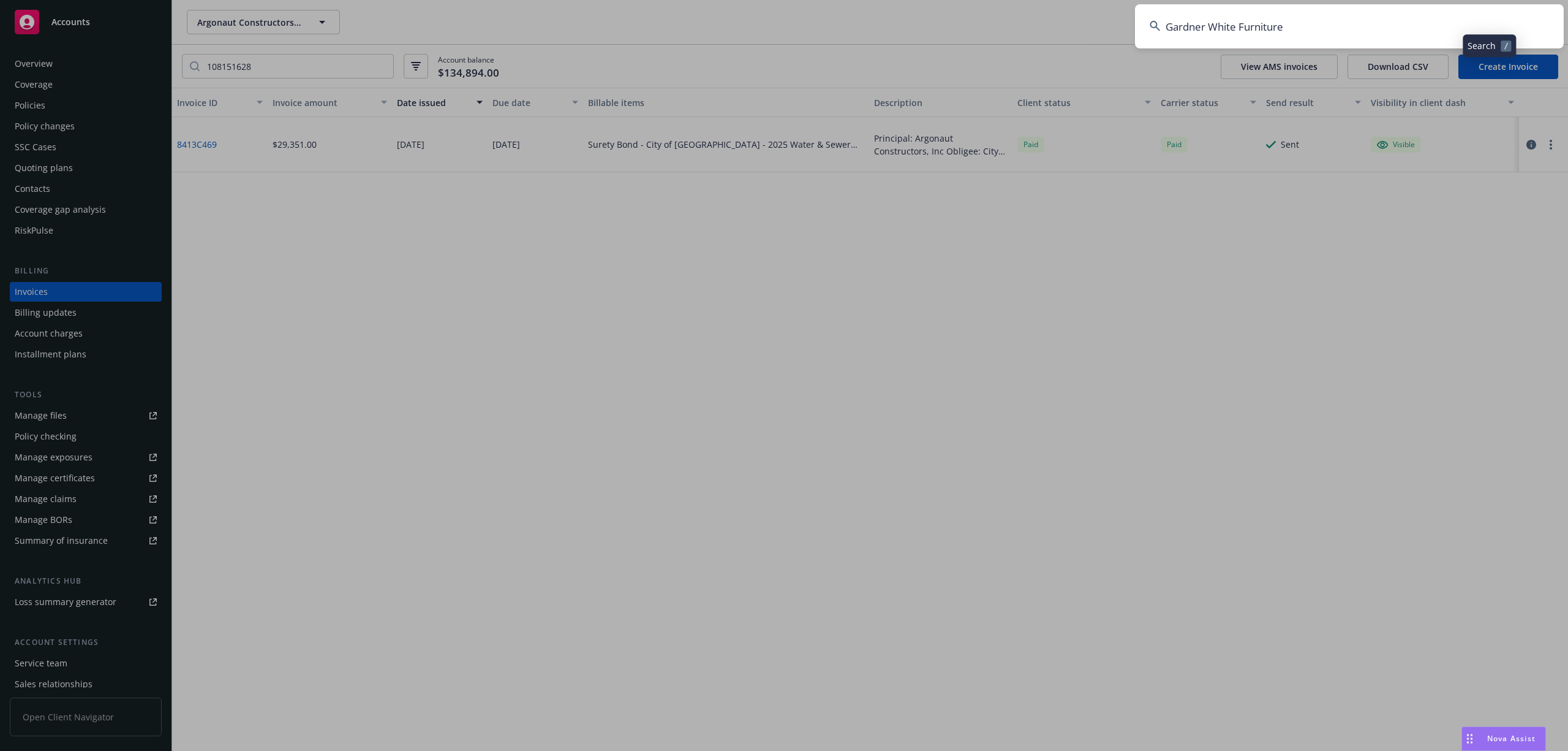
click at [1351, 33] on input "Gardner White Furniture" at bounding box center [1350, 26] width 429 height 44
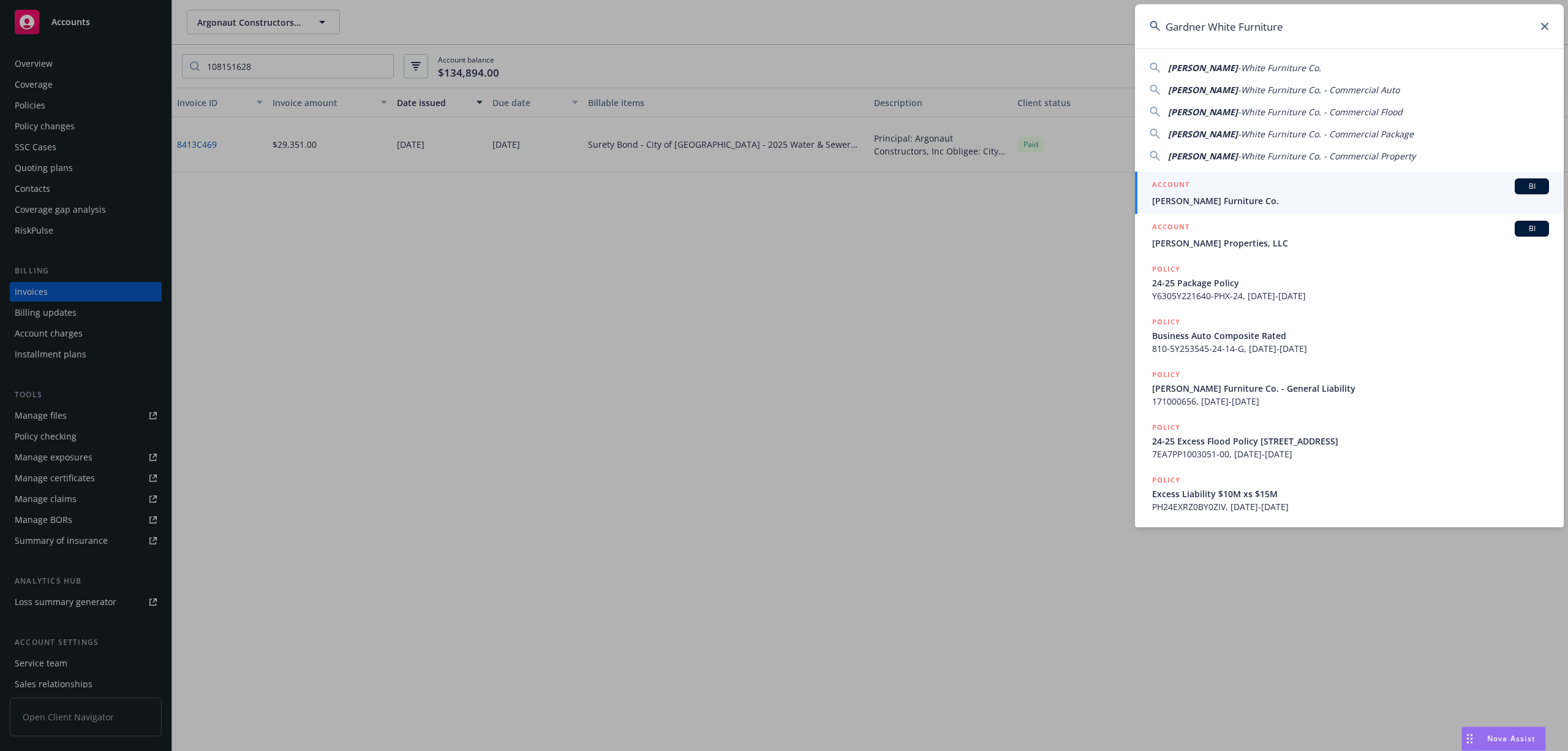
type input "Gardner White Furniture"
click at [1253, 201] on span "Gardner-White Furniture Co." at bounding box center [1350, 201] width 397 height 13
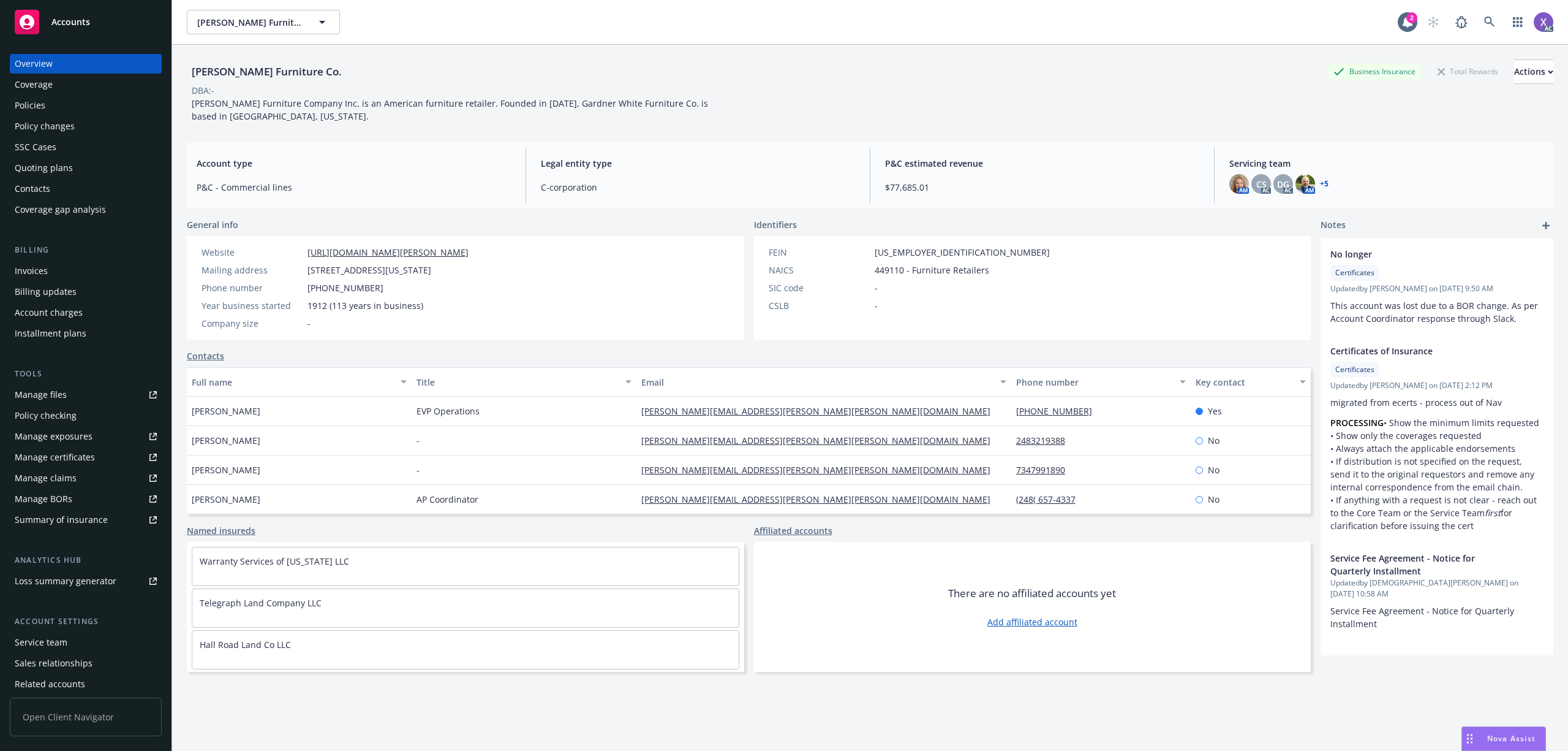
click at [37, 271] on div "Invoices" at bounding box center [31, 271] width 33 height 20
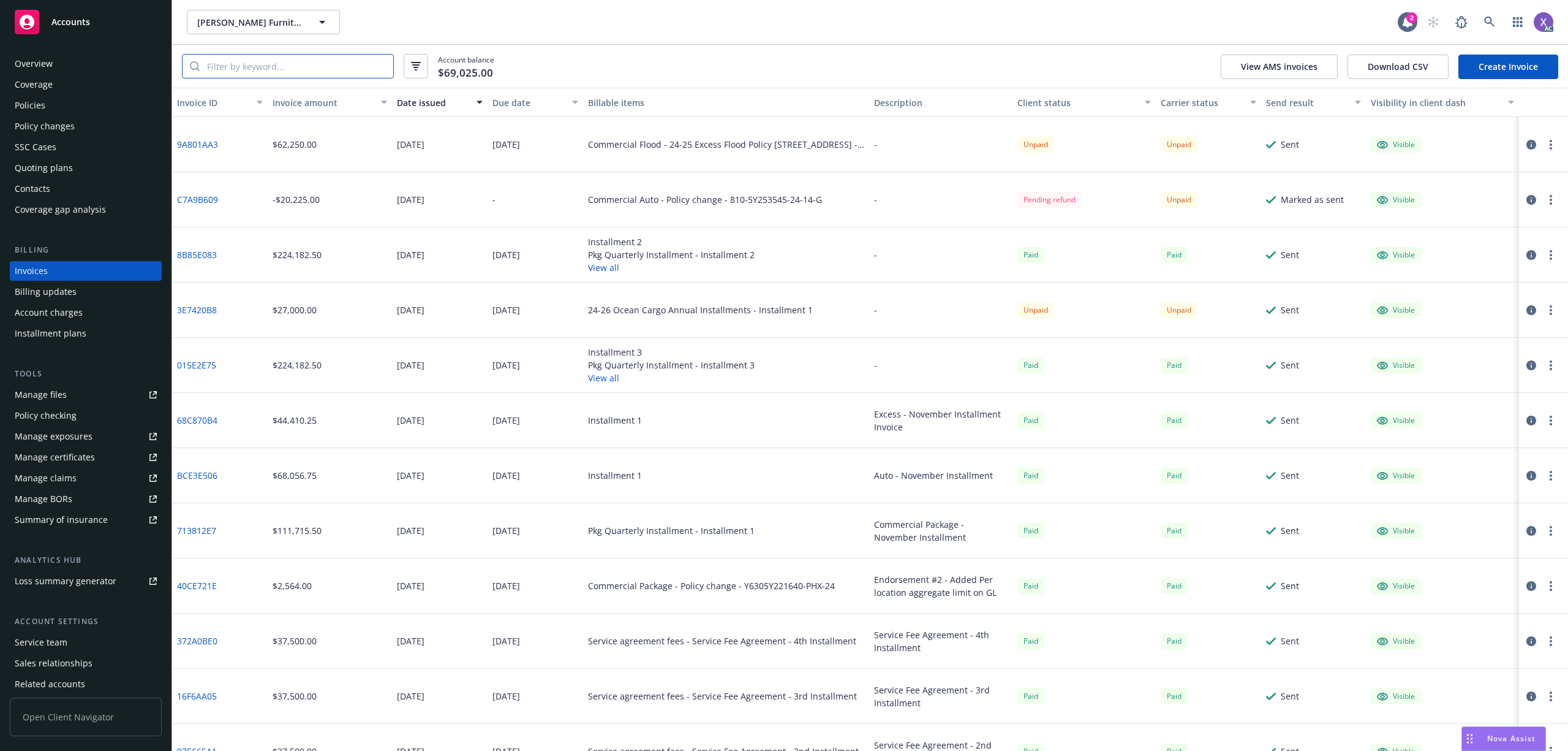
click at [234, 65] on input "search" at bounding box center [296, 66] width 194 height 23
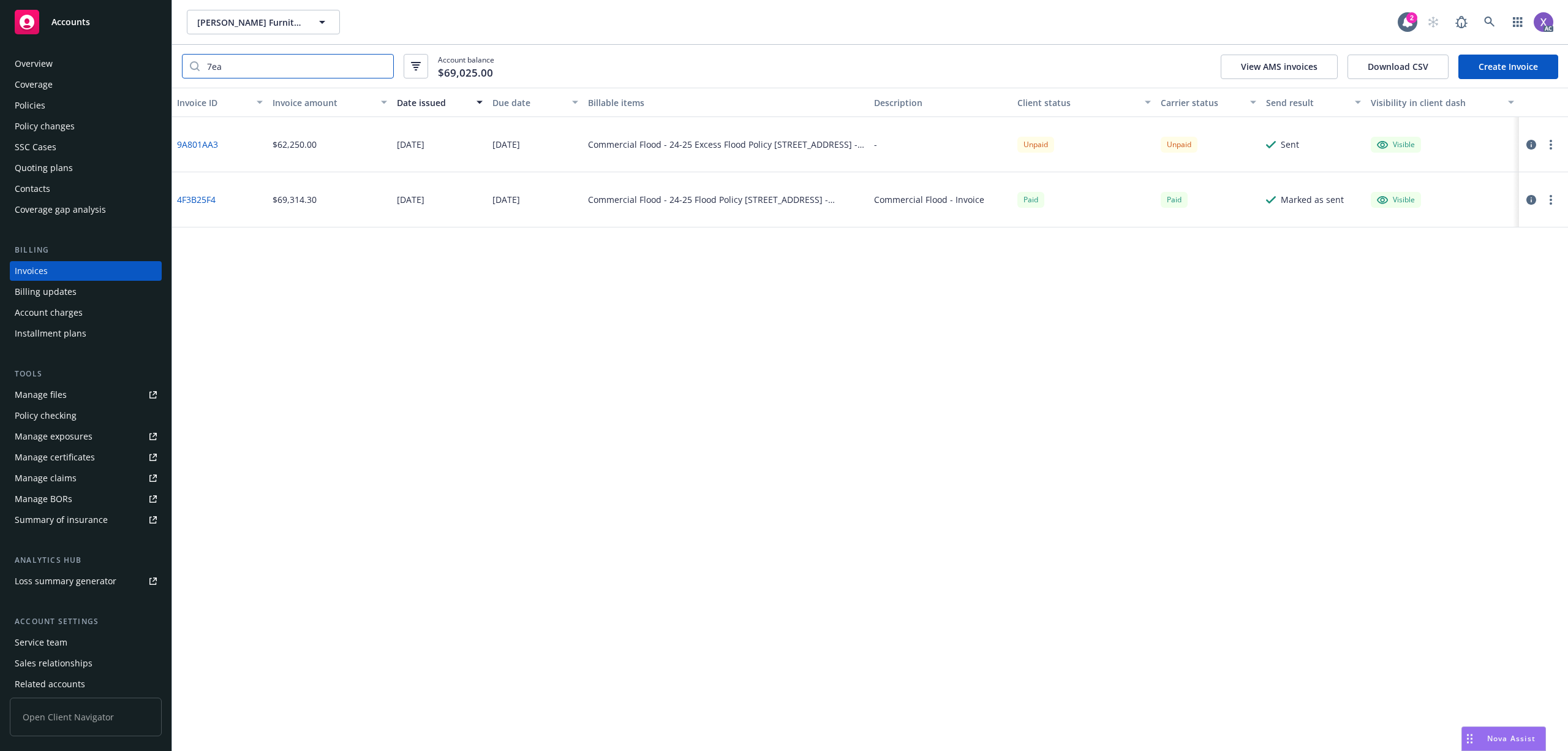
type input "7ea"
click at [28, 106] on div "Policies" at bounding box center [30, 105] width 31 height 20
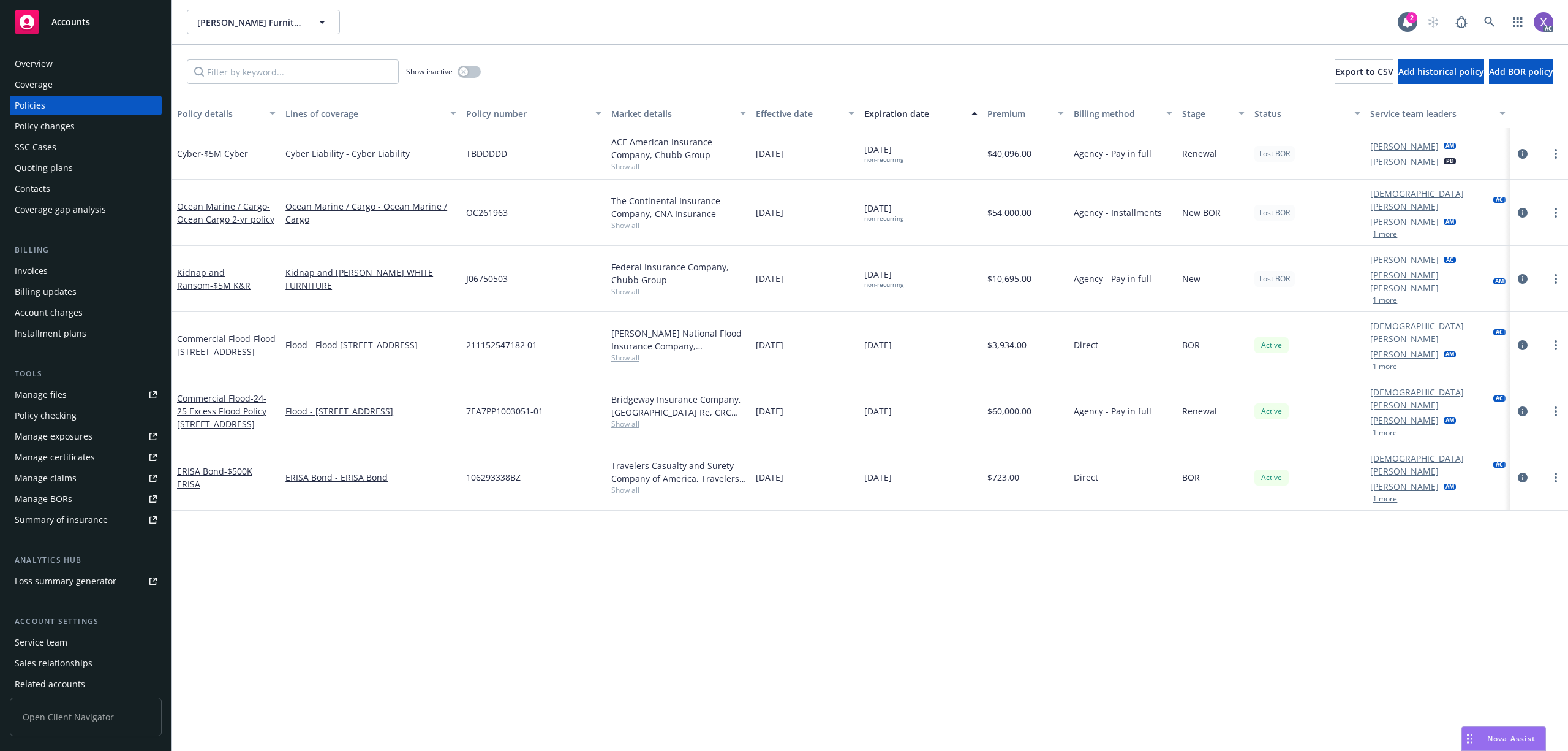
click at [503, 405] on span "7EA7PP1003051-01" at bounding box center [505, 411] width 77 height 13
click at [1525, 406] on icon "circleInformation" at bounding box center [1523, 411] width 10 height 10
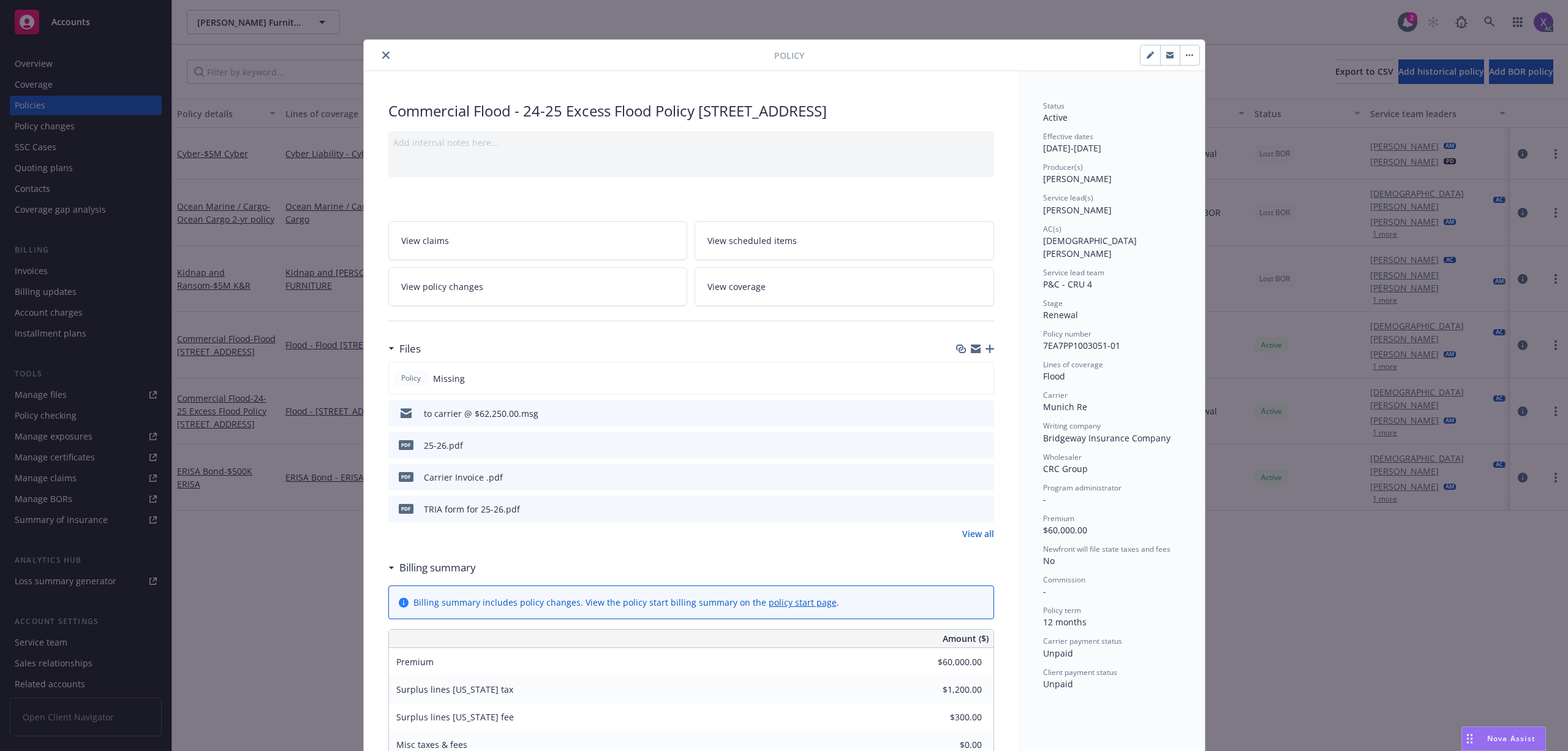
click at [383, 53] on icon "close" at bounding box center [386, 55] width 8 height 8
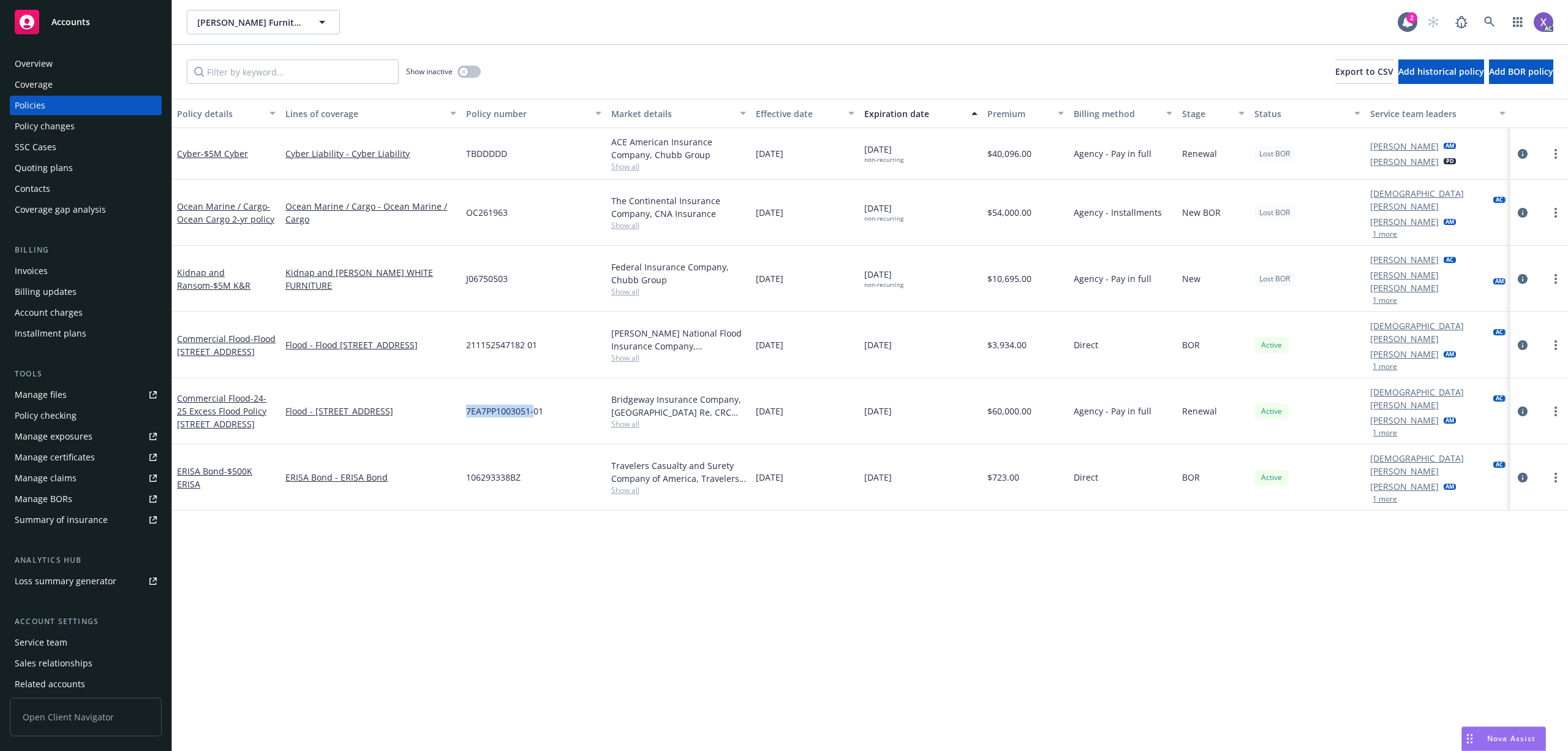
drag, startPoint x: 535, startPoint y: 378, endPoint x: 463, endPoint y: 378, distance: 72.0
click at [463, 378] on div "7EA7PP1003051-01" at bounding box center [534, 411] width 145 height 66
copy span "7EA7PP1003051-"
click at [291, 77] on input "Filter by keyword..." at bounding box center [293, 71] width 212 height 25
paste input "7EA7PP1003051-"
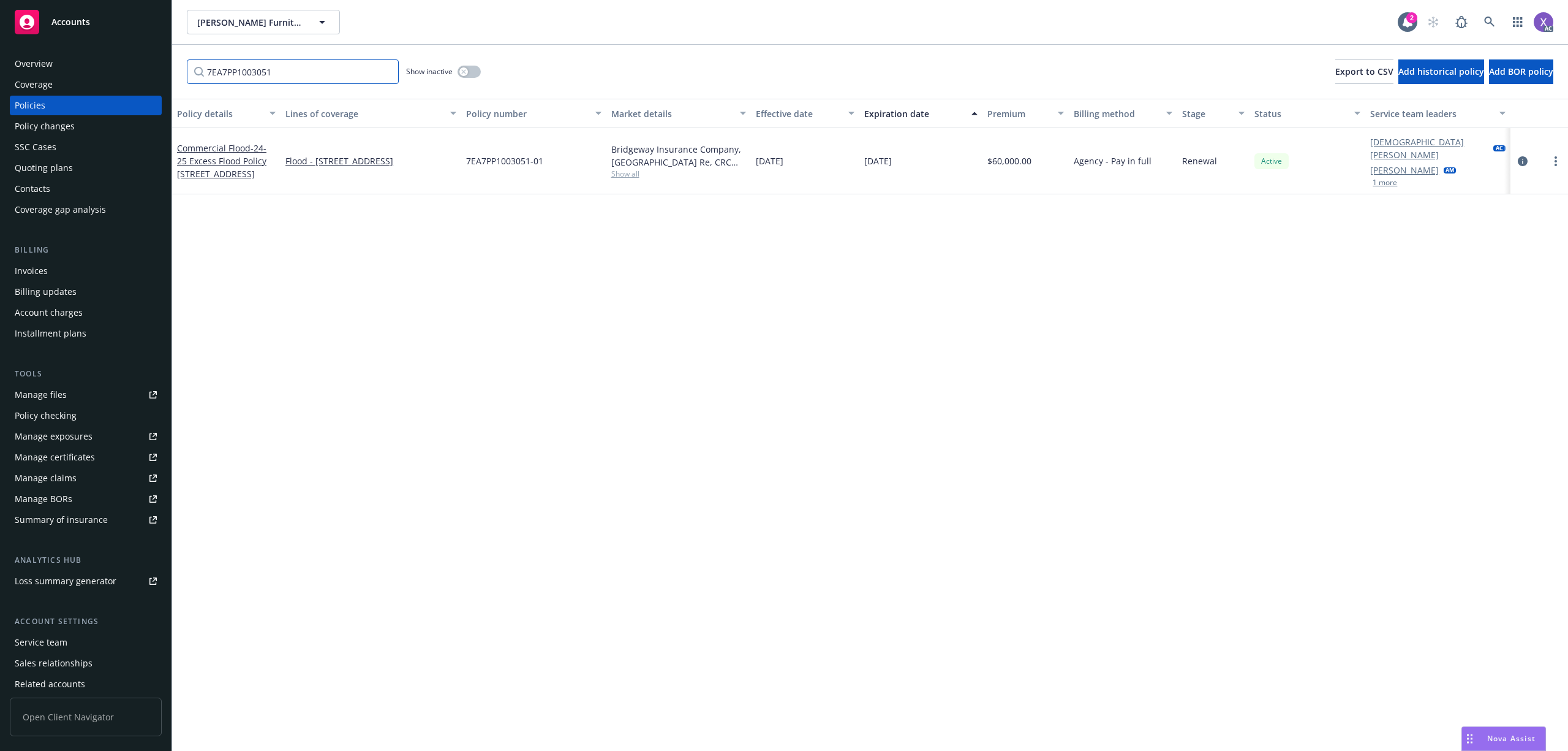
type input "7EA7PP1003051"
click at [479, 74] on button "button" at bounding box center [469, 71] width 23 height 12
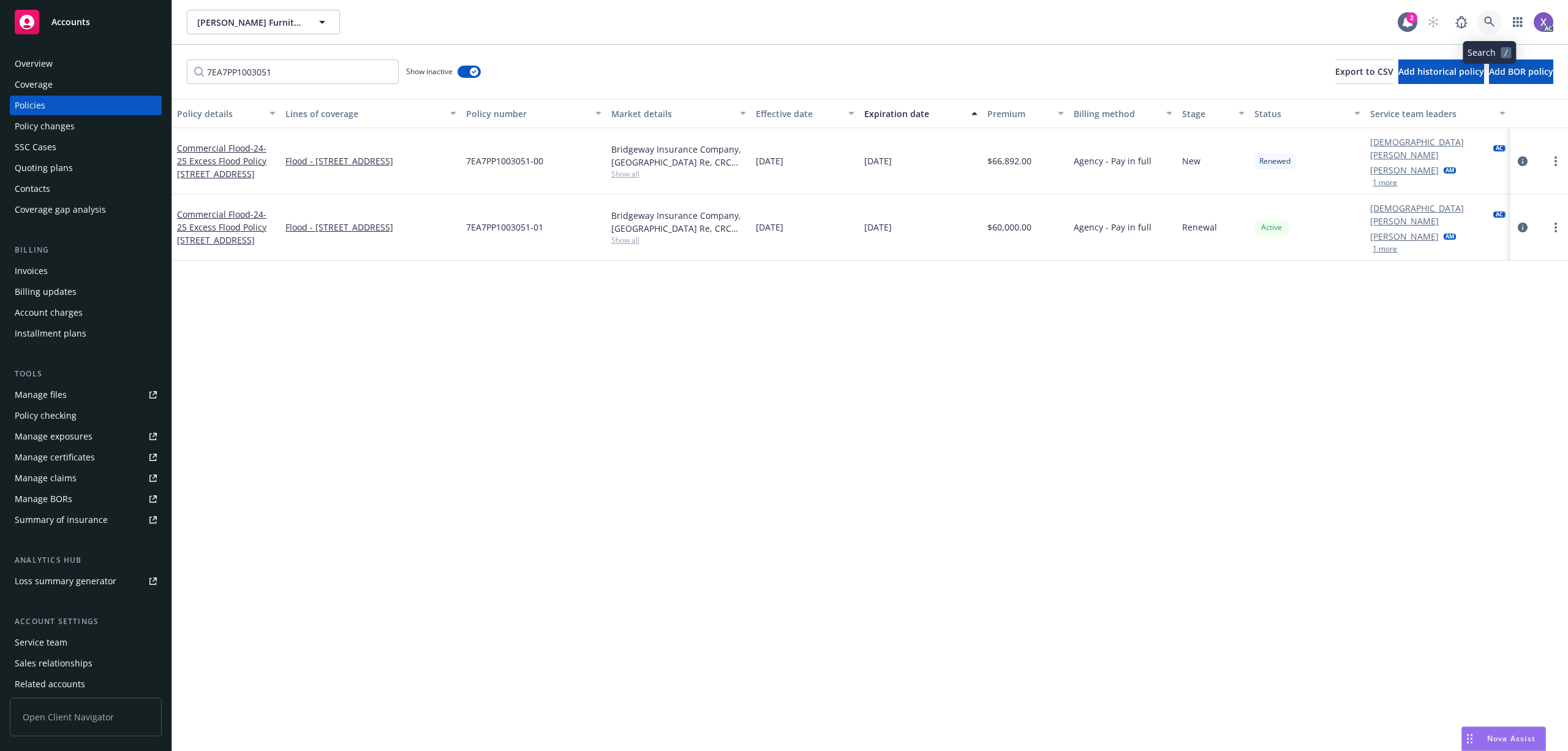
click at [1488, 26] on icon at bounding box center [1490, 22] width 11 height 11
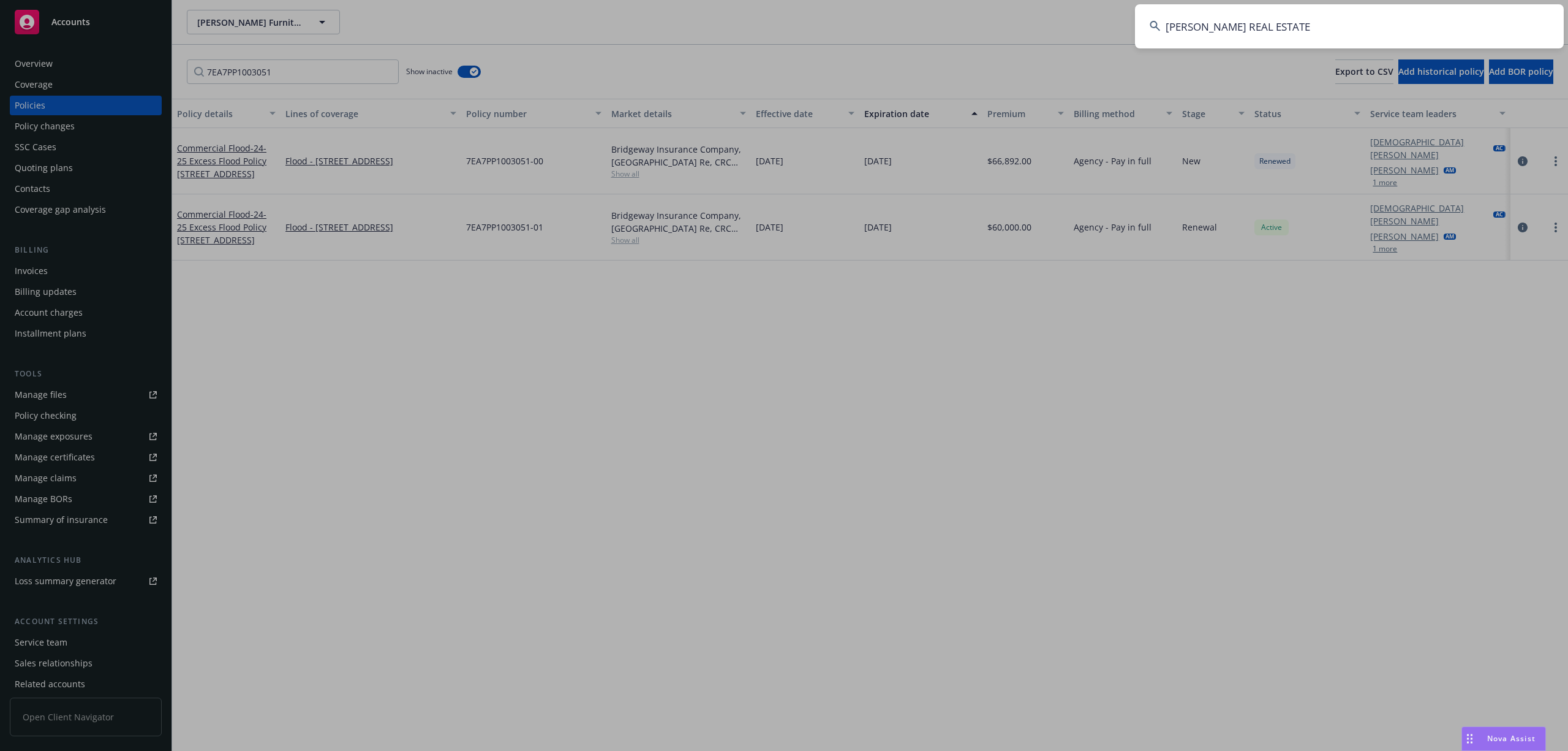
click at [1357, 25] on input "BRINKMAN REAL ESTATE" at bounding box center [1350, 26] width 429 height 44
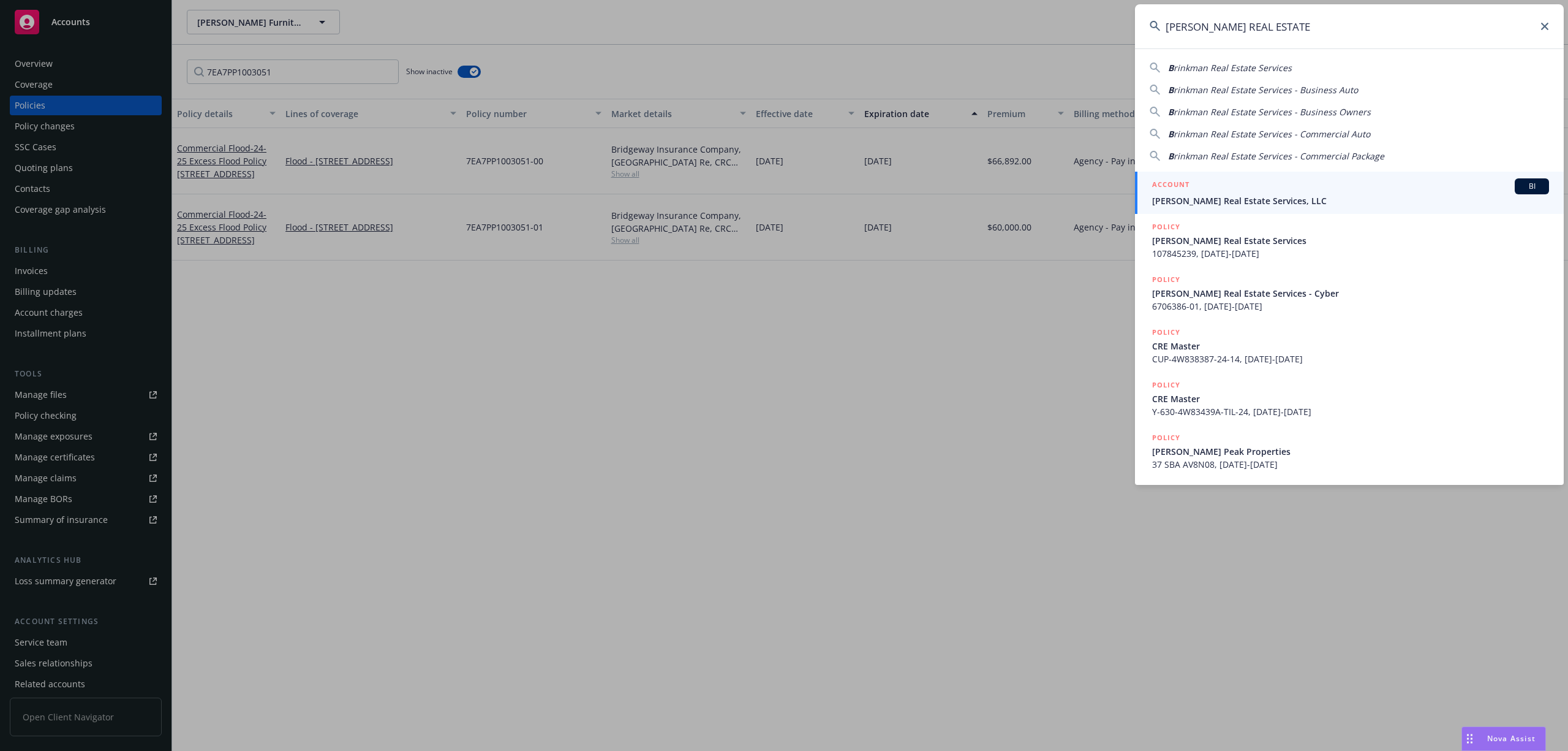
type input "BRINKMAN REAL ESTATE"
click at [1245, 197] on span "Brinkman Real Estate Services, LLC" at bounding box center [1350, 201] width 397 height 13
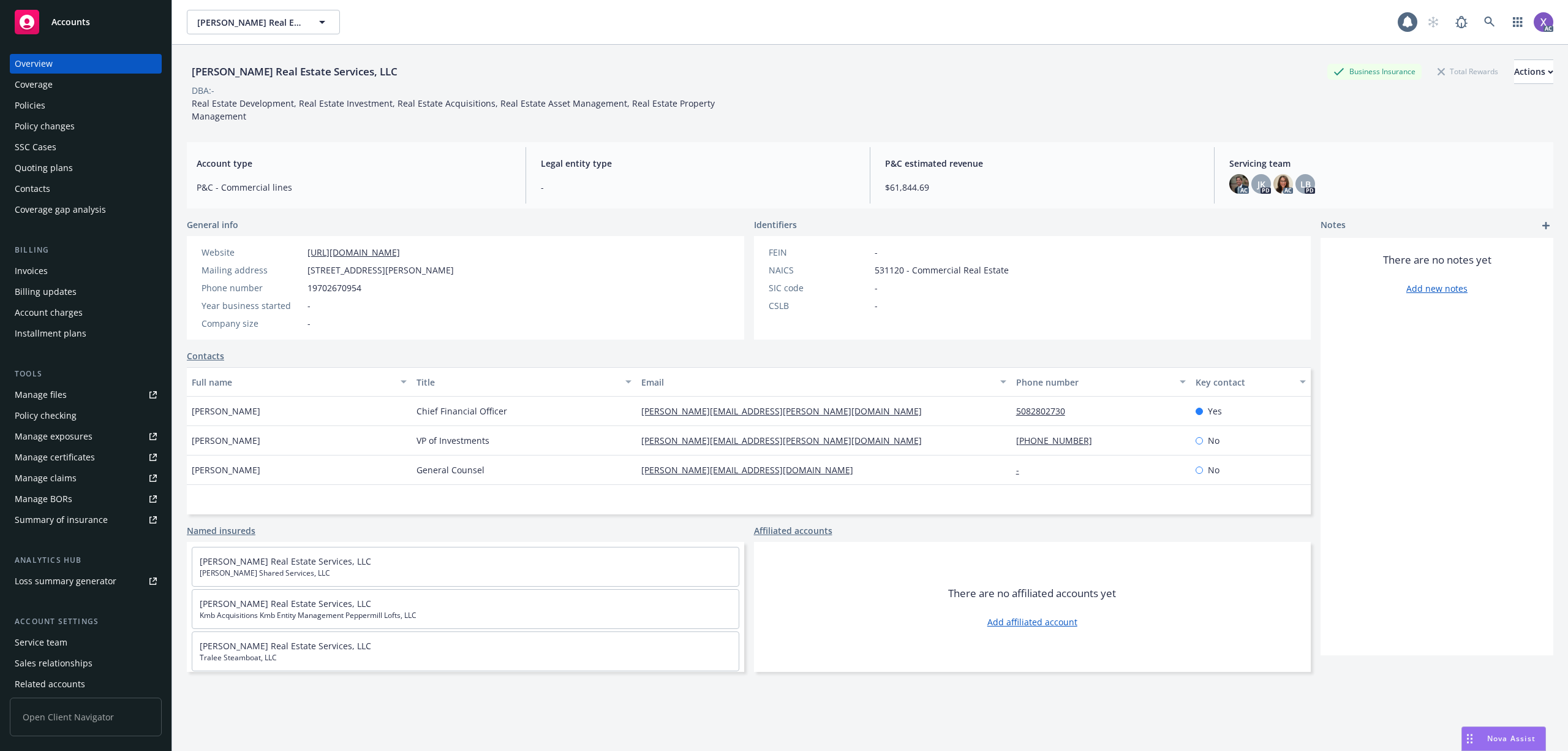
click at [35, 274] on div "Invoices" at bounding box center [31, 271] width 33 height 20
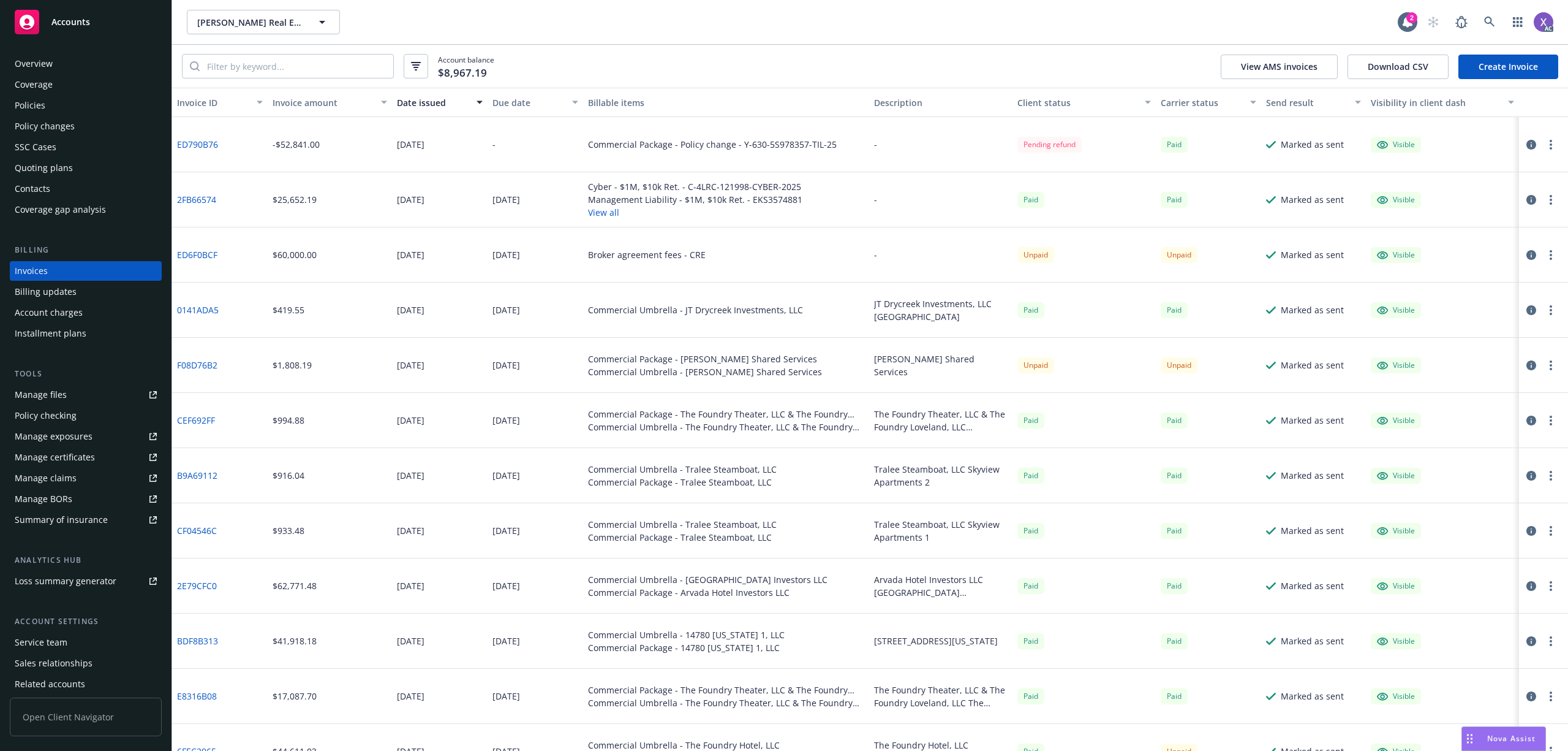
click at [47, 101] on div "Policies" at bounding box center [86, 105] width 142 height 20
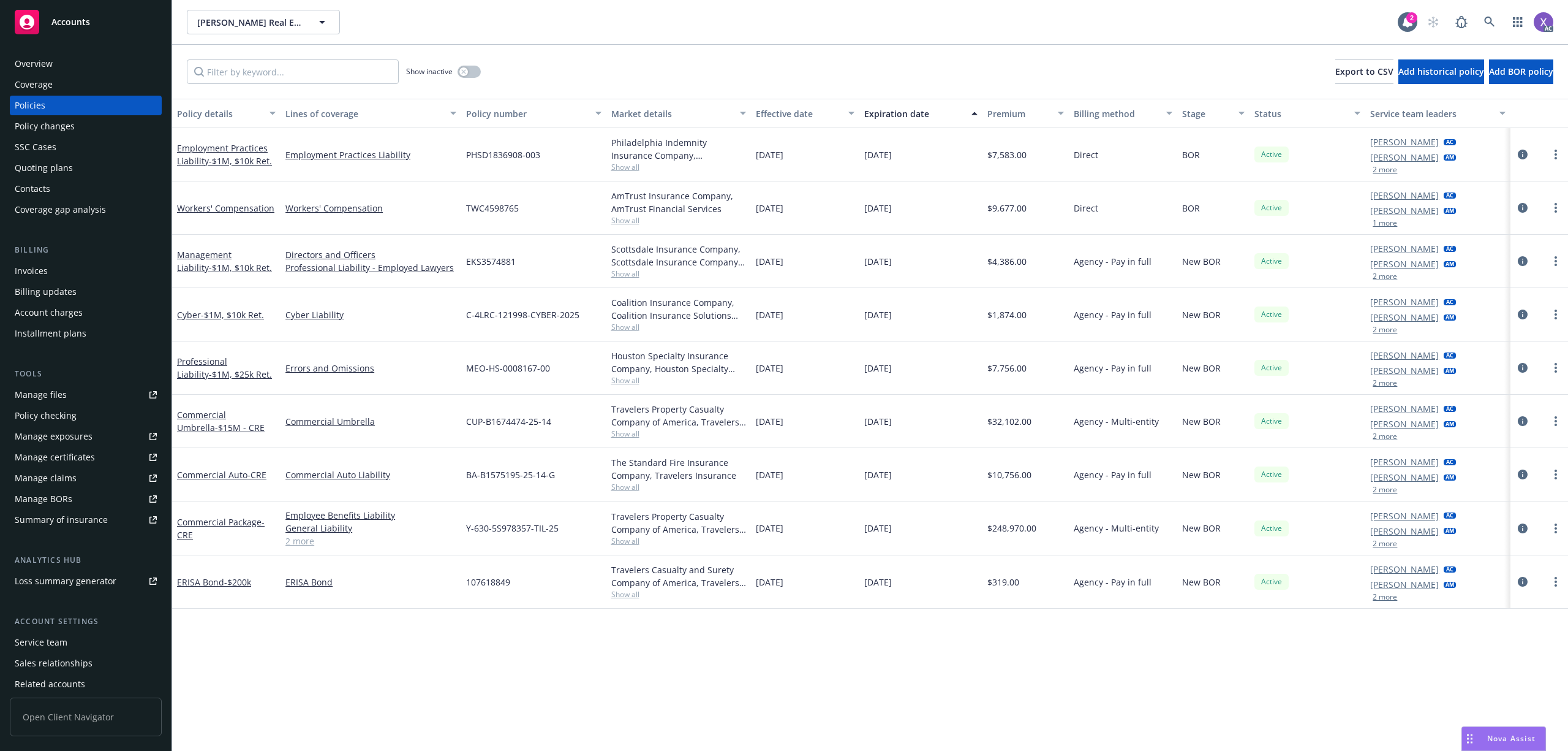
click at [47, 70] on div "Overview" at bounding box center [33, 64] width 38 height 20
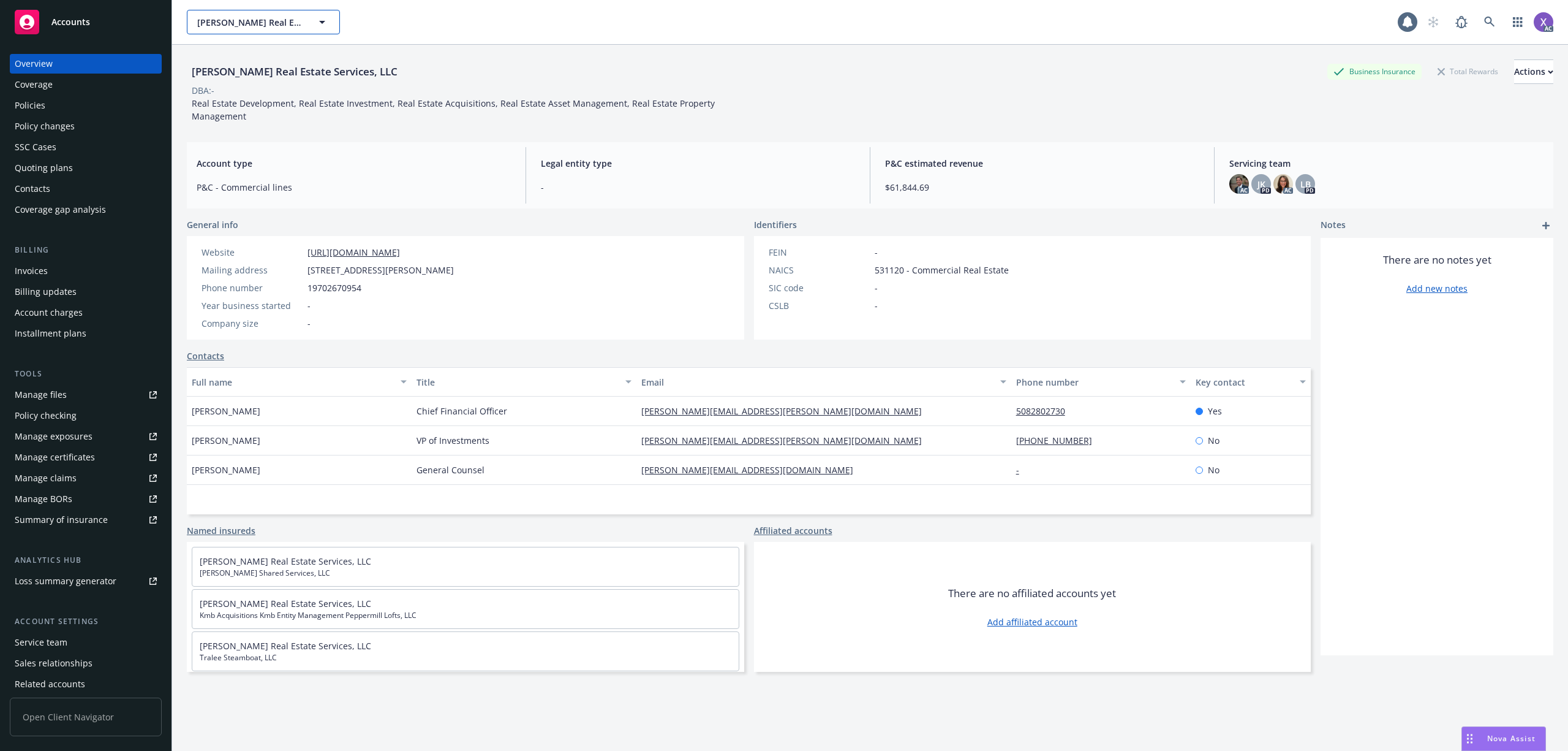
click at [192, 28] on button "Brinkman Real Estate Services, LLC" at bounding box center [263, 22] width 153 height 25
click at [439, 69] on div "Brinkman Real Estate Services, LLC Business Insurance Total Rewards Actions" at bounding box center [870, 71] width 1367 height 25
drag, startPoint x: 187, startPoint y: 75, endPoint x: 345, endPoint y: 81, distance: 158.1
click at [345, 81] on div "Brinkman Real Estate Services, LLC" at bounding box center [294, 71] width 216 height 25
copy div "Brinkman Real Estate Services,"
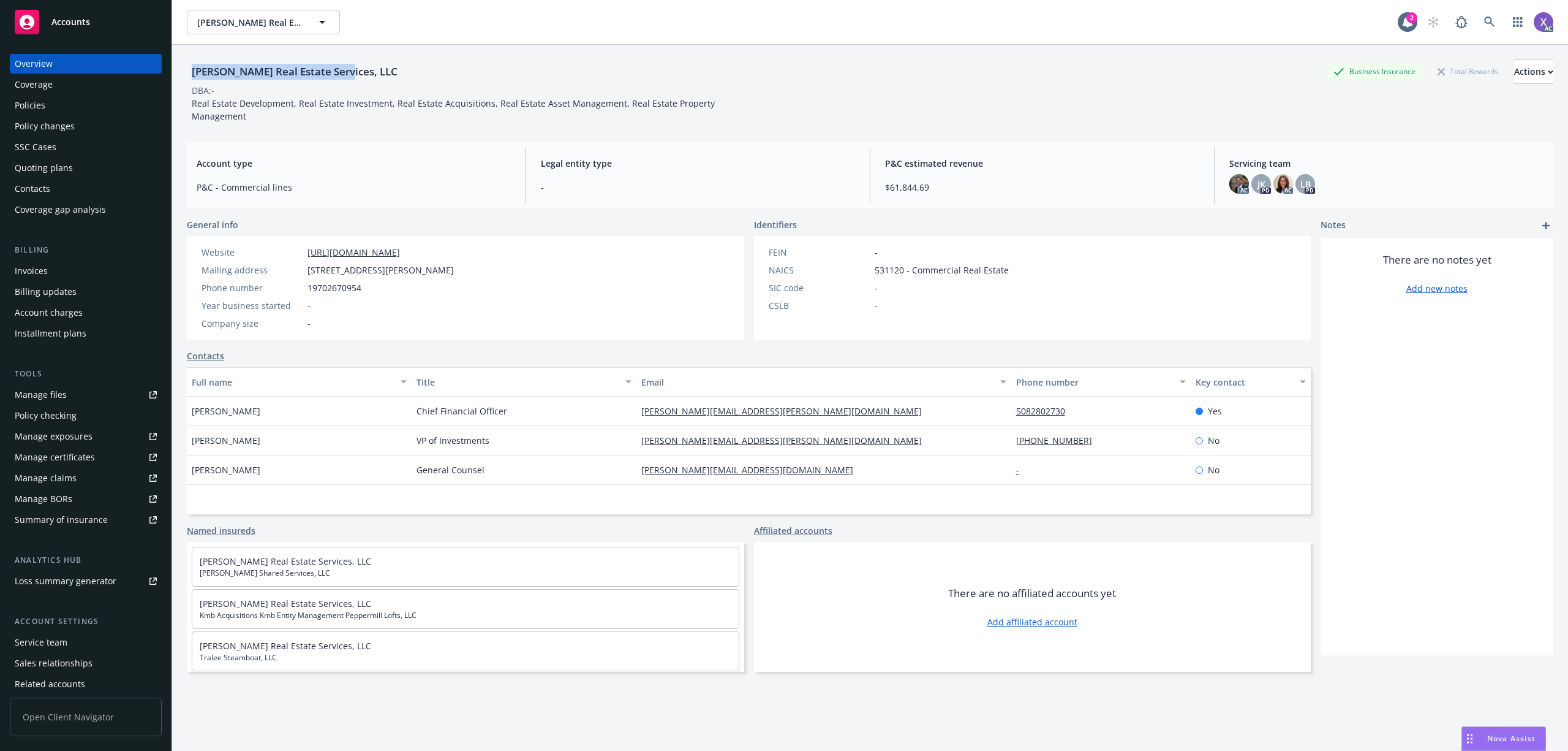
click at [35, 106] on div "Policies" at bounding box center [30, 105] width 31 height 20
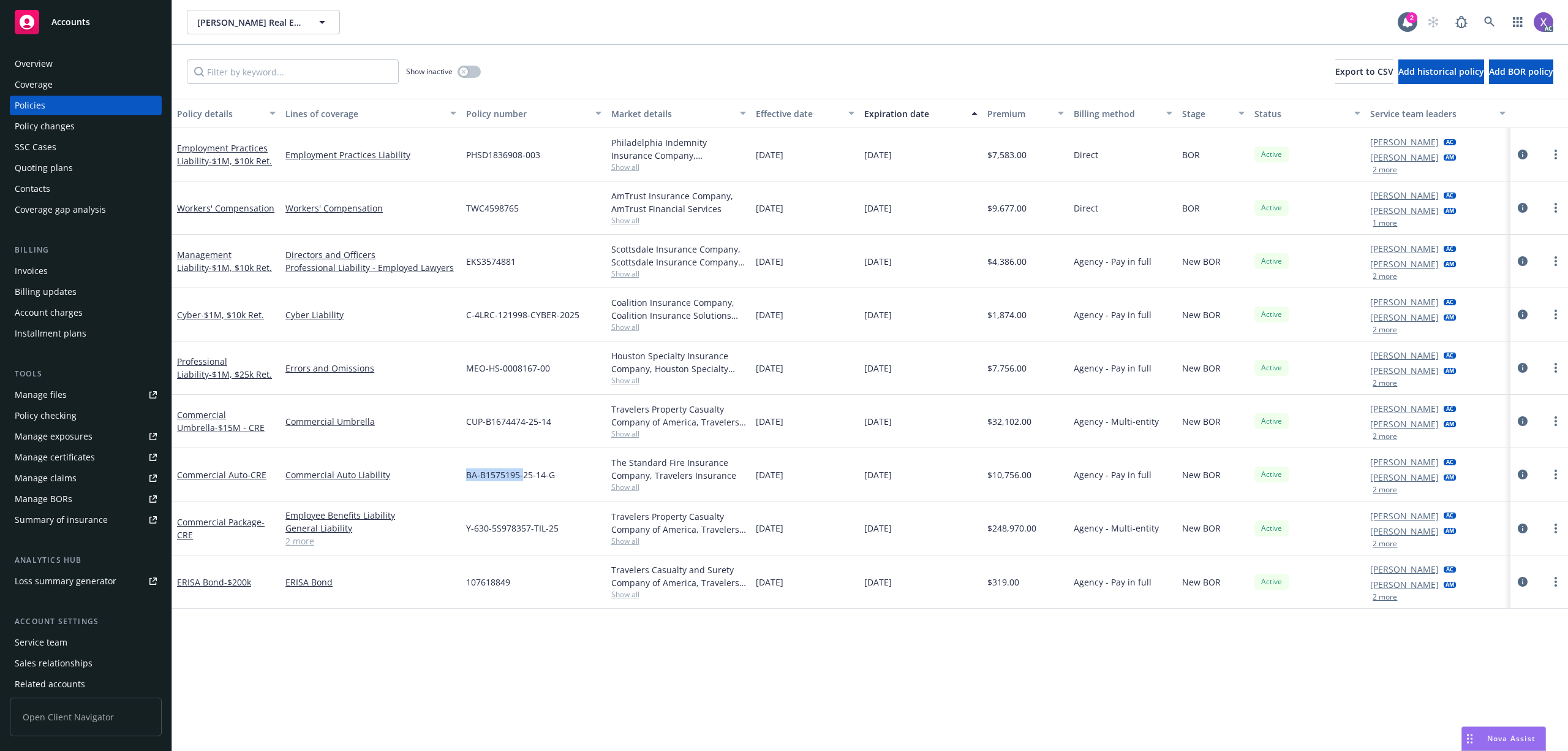
drag, startPoint x: 464, startPoint y: 484, endPoint x: 523, endPoint y: 485, distance: 59.0
click at [523, 485] on div "BA-B1575195-25-14-G" at bounding box center [534, 475] width 145 height 54
copy span "BA-B1575195-"
click at [25, 271] on div "Invoices" at bounding box center [31, 271] width 33 height 20
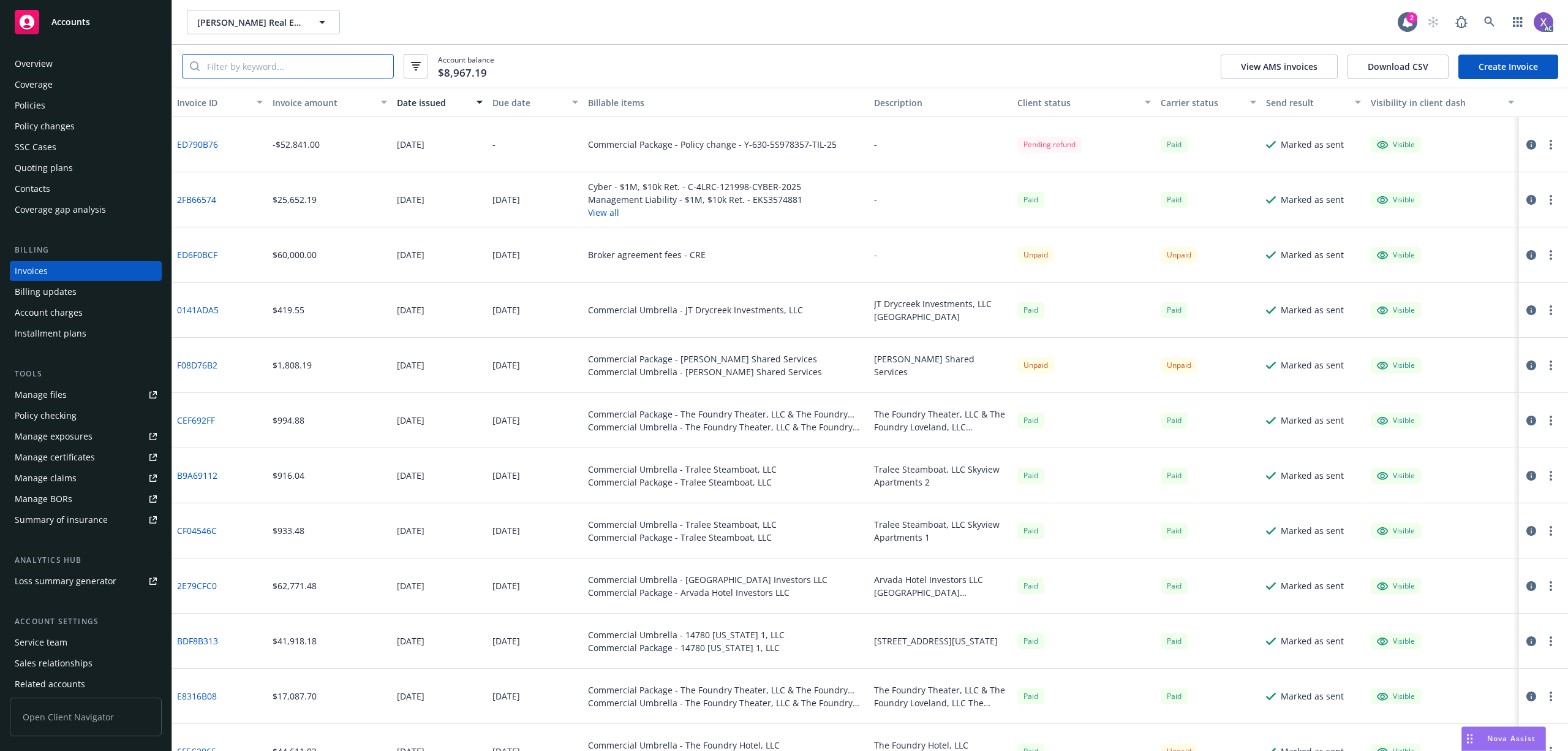
click at [249, 60] on input "search" at bounding box center [296, 66] width 194 height 23
paste input "BA-B1575195-"
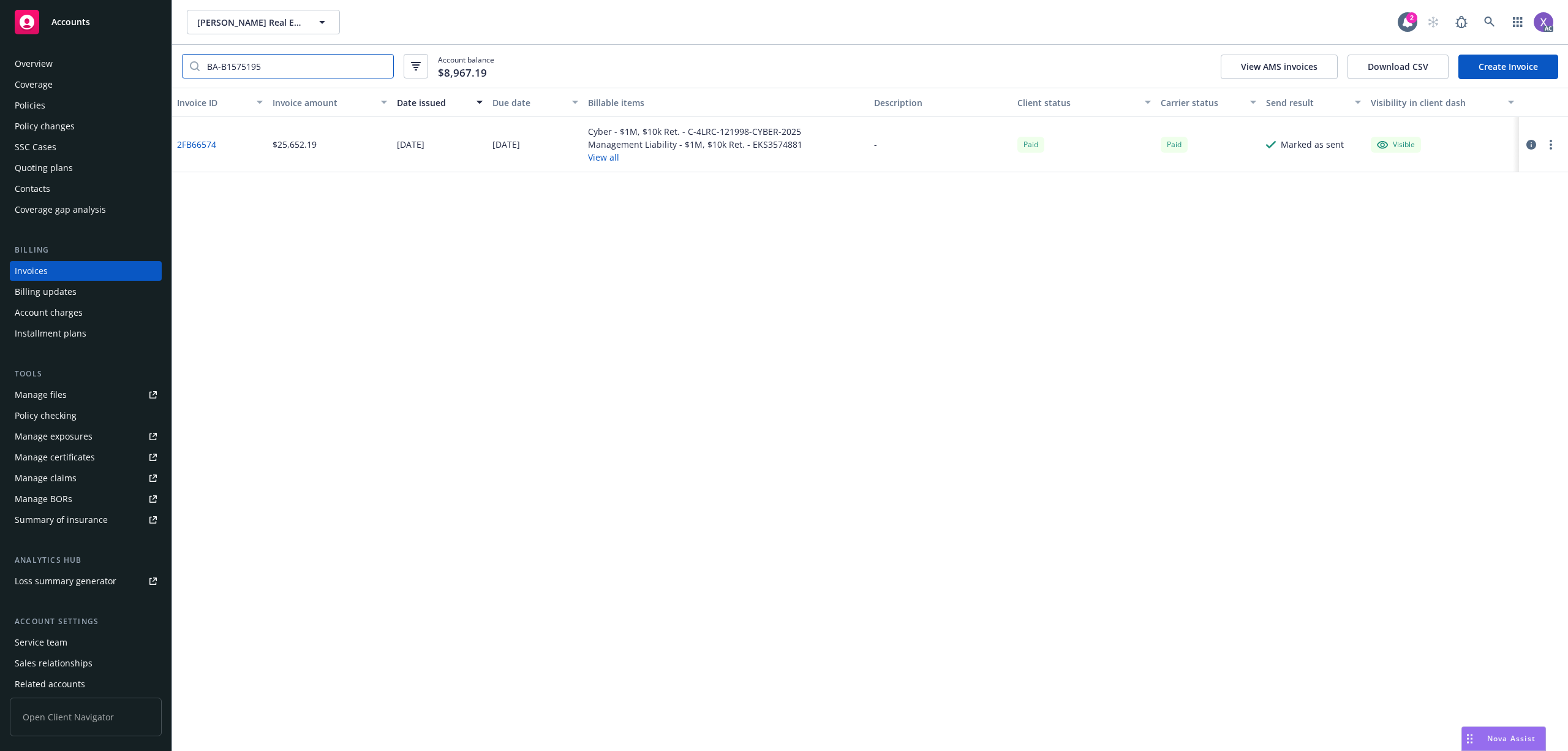
type input "BA-B1575195"
click at [64, 268] on div "Invoices" at bounding box center [86, 271] width 142 height 20
click at [1529, 144] on icon "button" at bounding box center [1532, 145] width 10 height 10
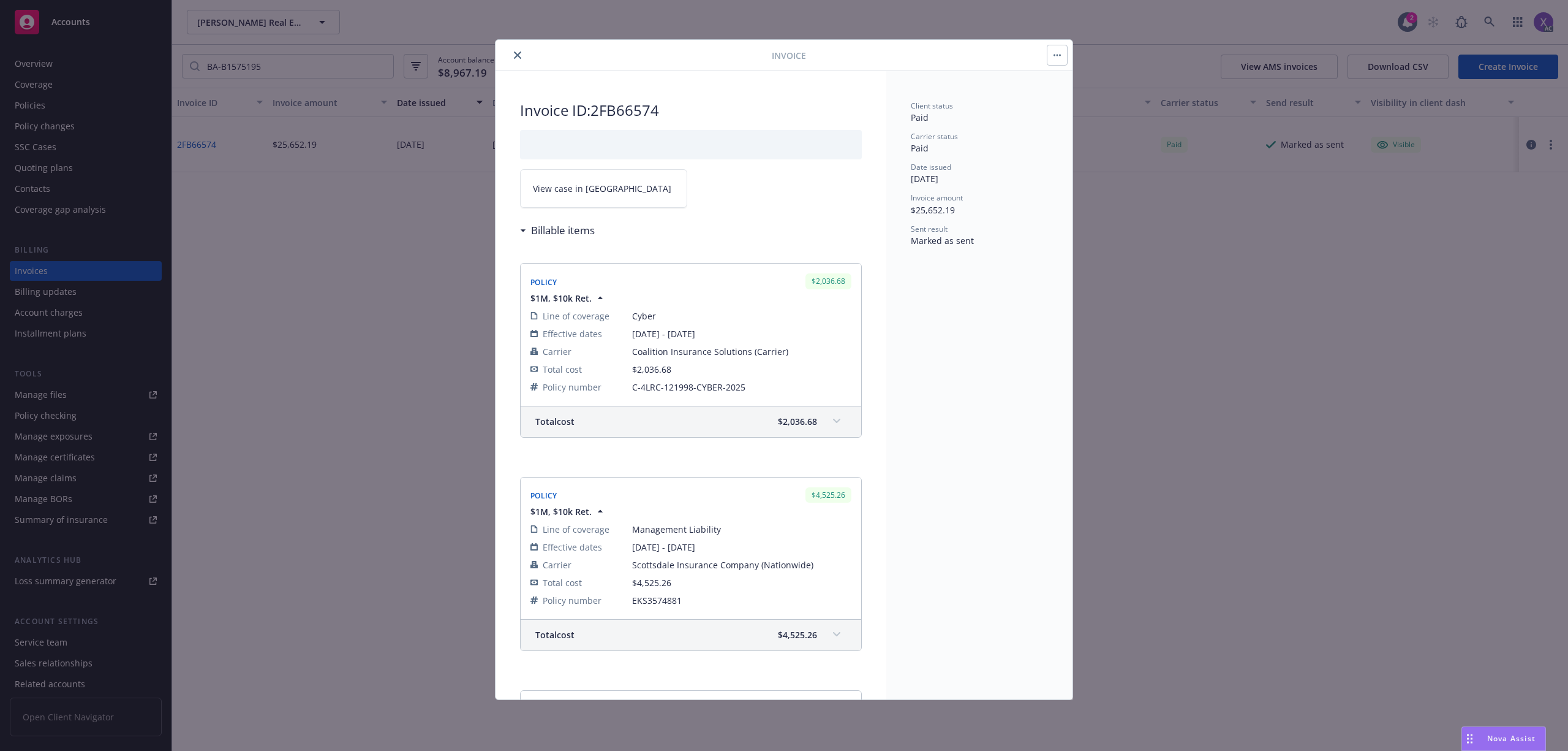
click at [599, 190] on link "View case in SSC" at bounding box center [604, 188] width 167 height 38
click at [518, 55] on icon "close" at bounding box center [518, 55] width 8 height 8
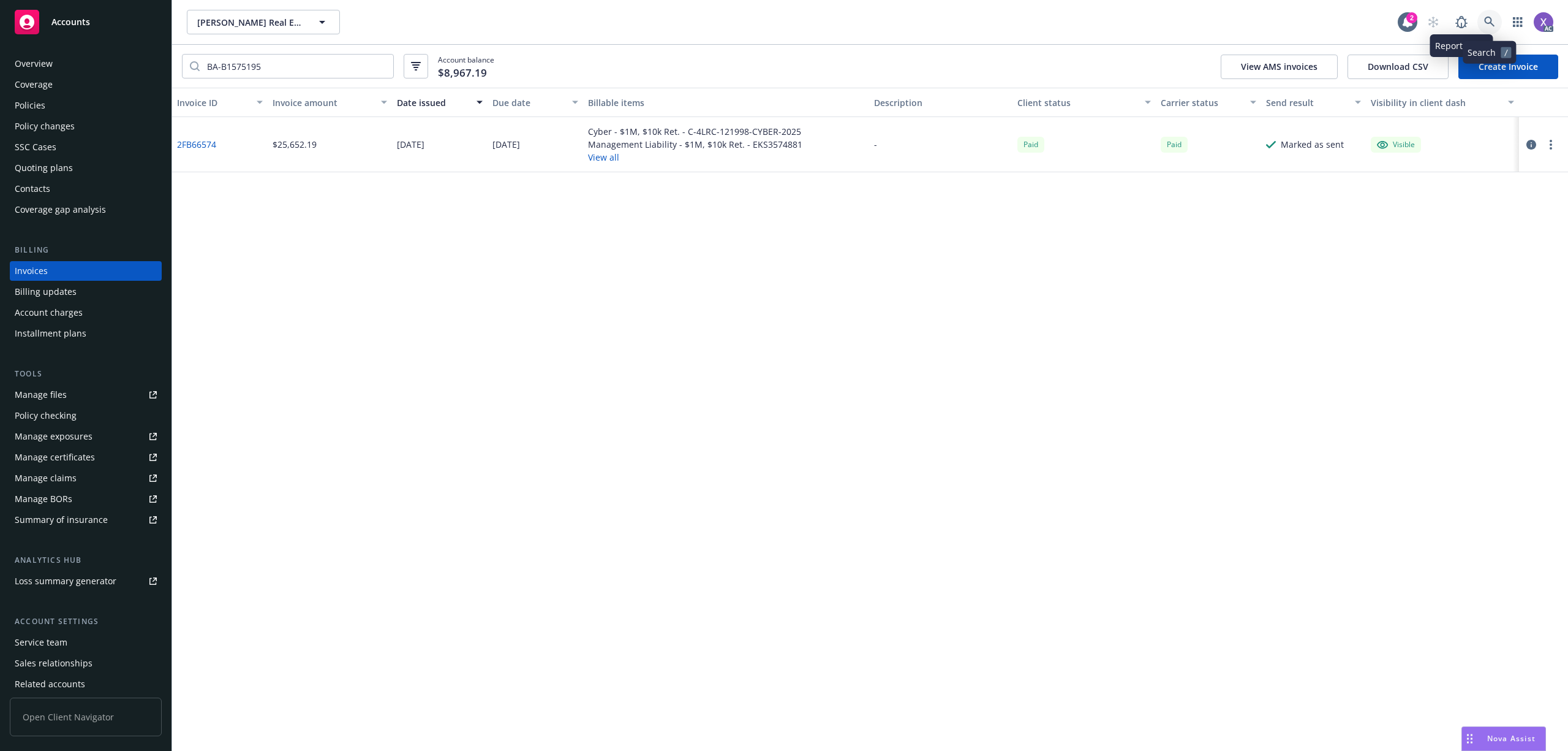
click at [1481, 17] on link at bounding box center [1489, 22] width 25 height 25
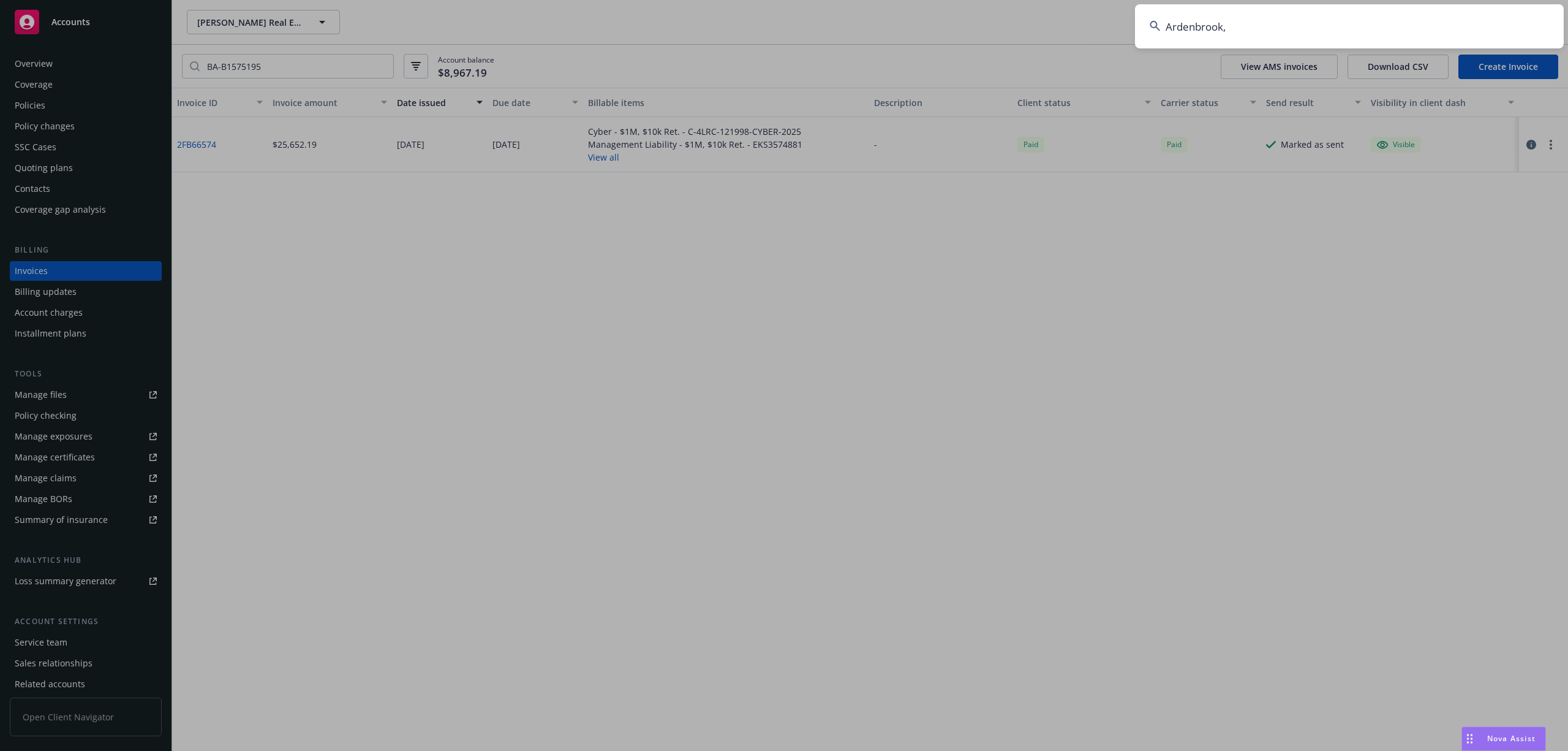
click at [1367, 25] on input "Ardenbrook," at bounding box center [1350, 26] width 429 height 44
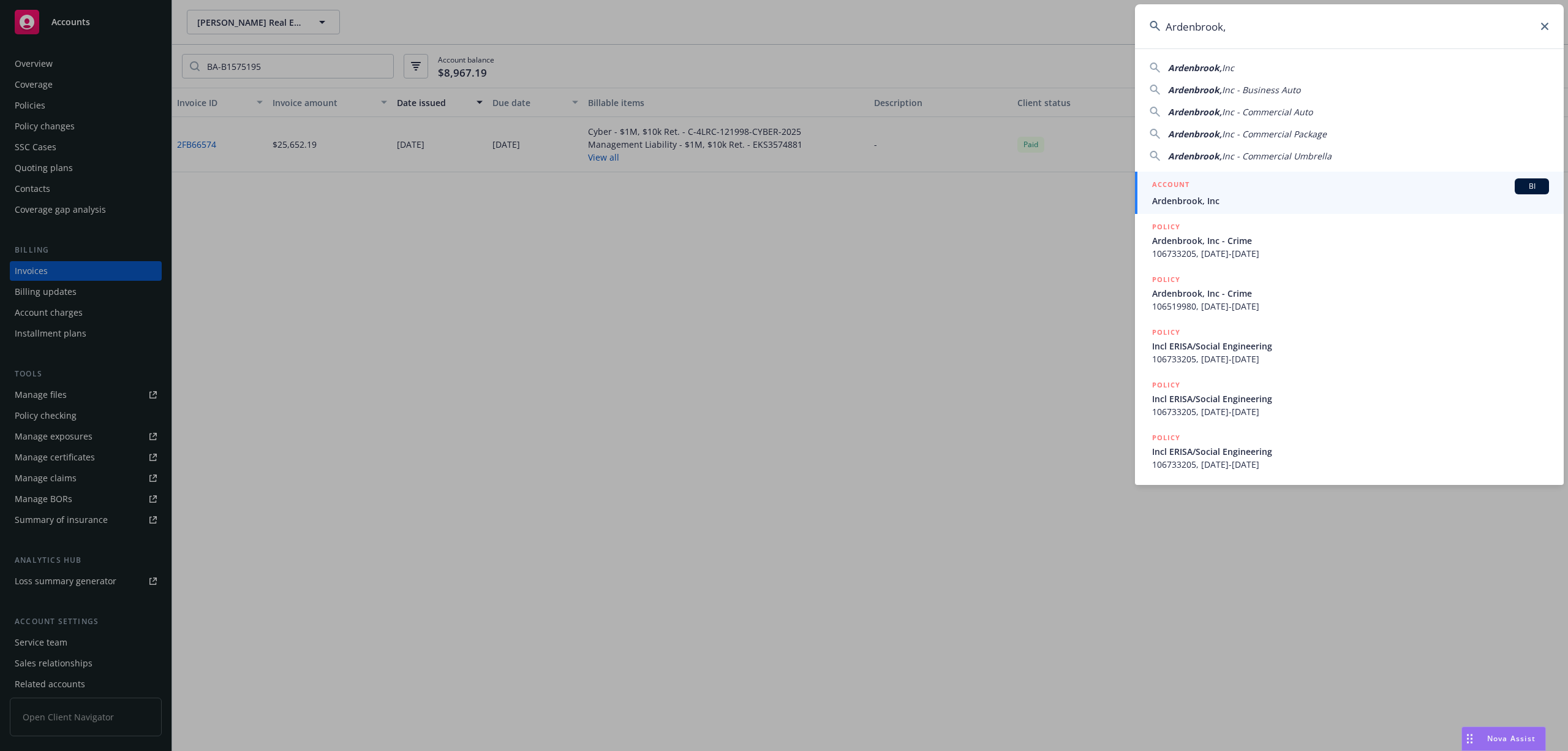
type input "Ardenbrook,"
click at [1196, 198] on span "Ardenbrook, Inc" at bounding box center [1350, 201] width 397 height 13
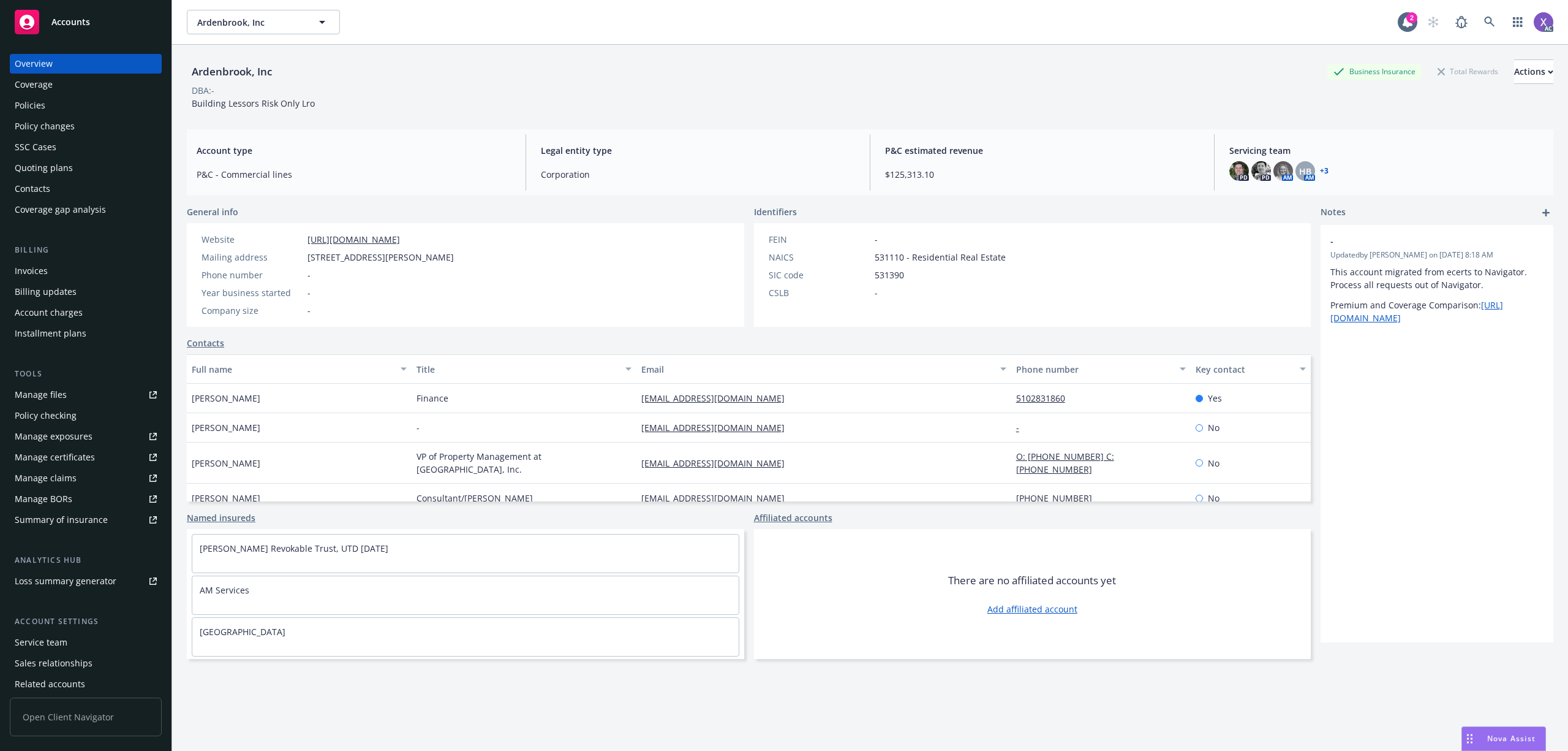
click at [28, 270] on div "Invoices" at bounding box center [31, 271] width 33 height 20
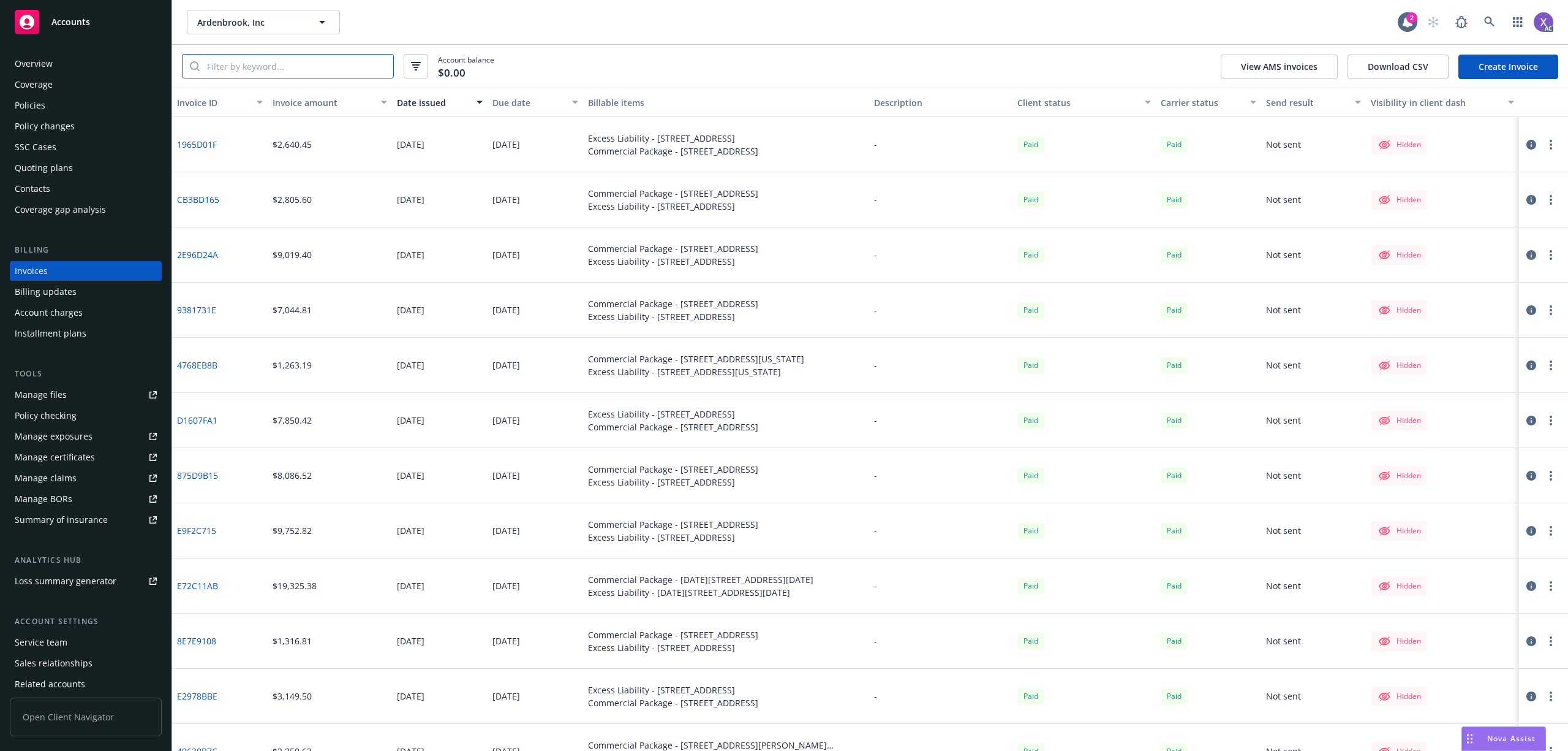
click at [234, 65] on input "search" at bounding box center [296, 66] width 194 height 23
paste input "BE50DC"
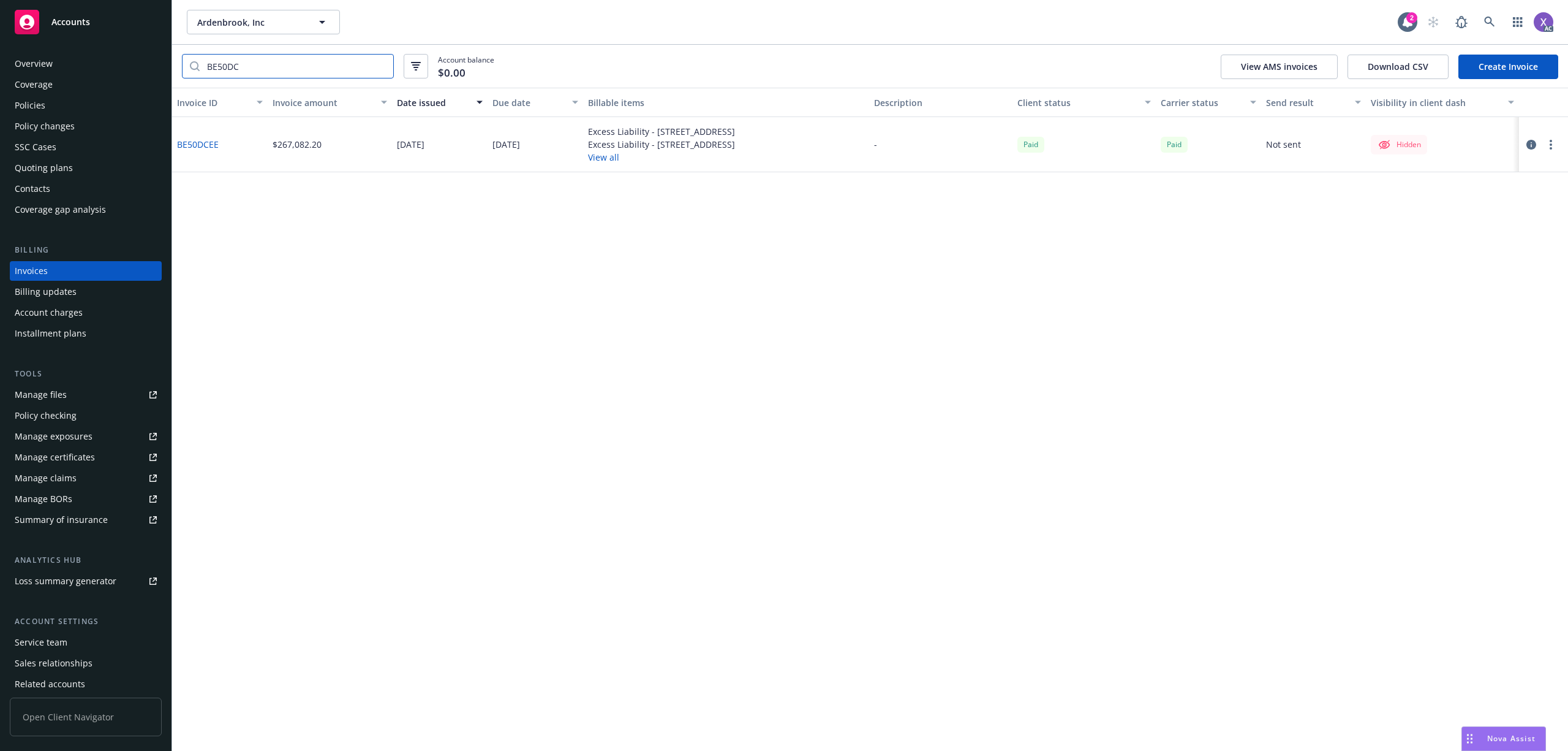
type input "BE50DC"
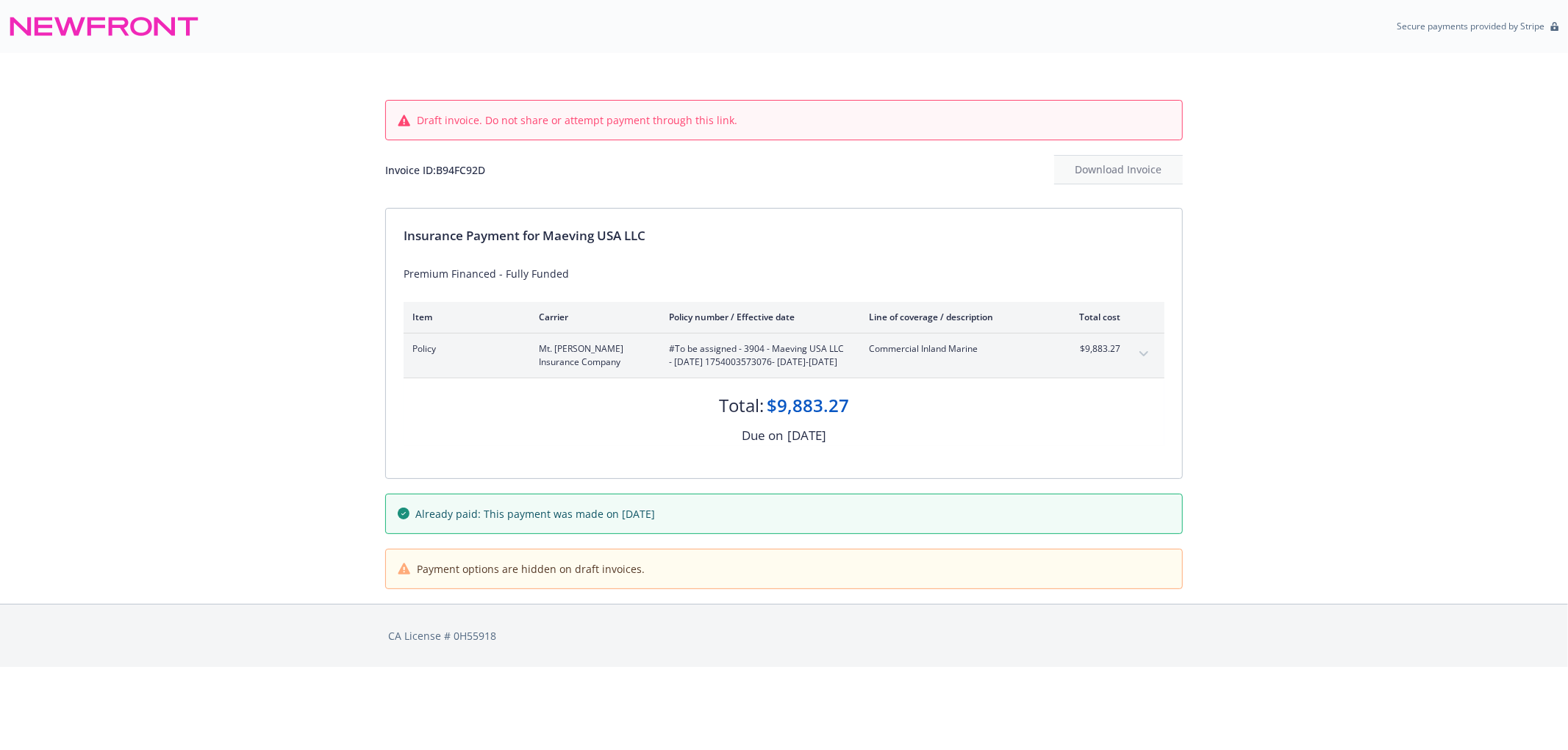
click at [1144, 355] on icon "expand content" at bounding box center [1144, 354] width 9 height 6
click at [1143, 353] on icon "expand content" at bounding box center [1144, 354] width 9 height 6
